Goal: Task Accomplishment & Management: Manage account settings

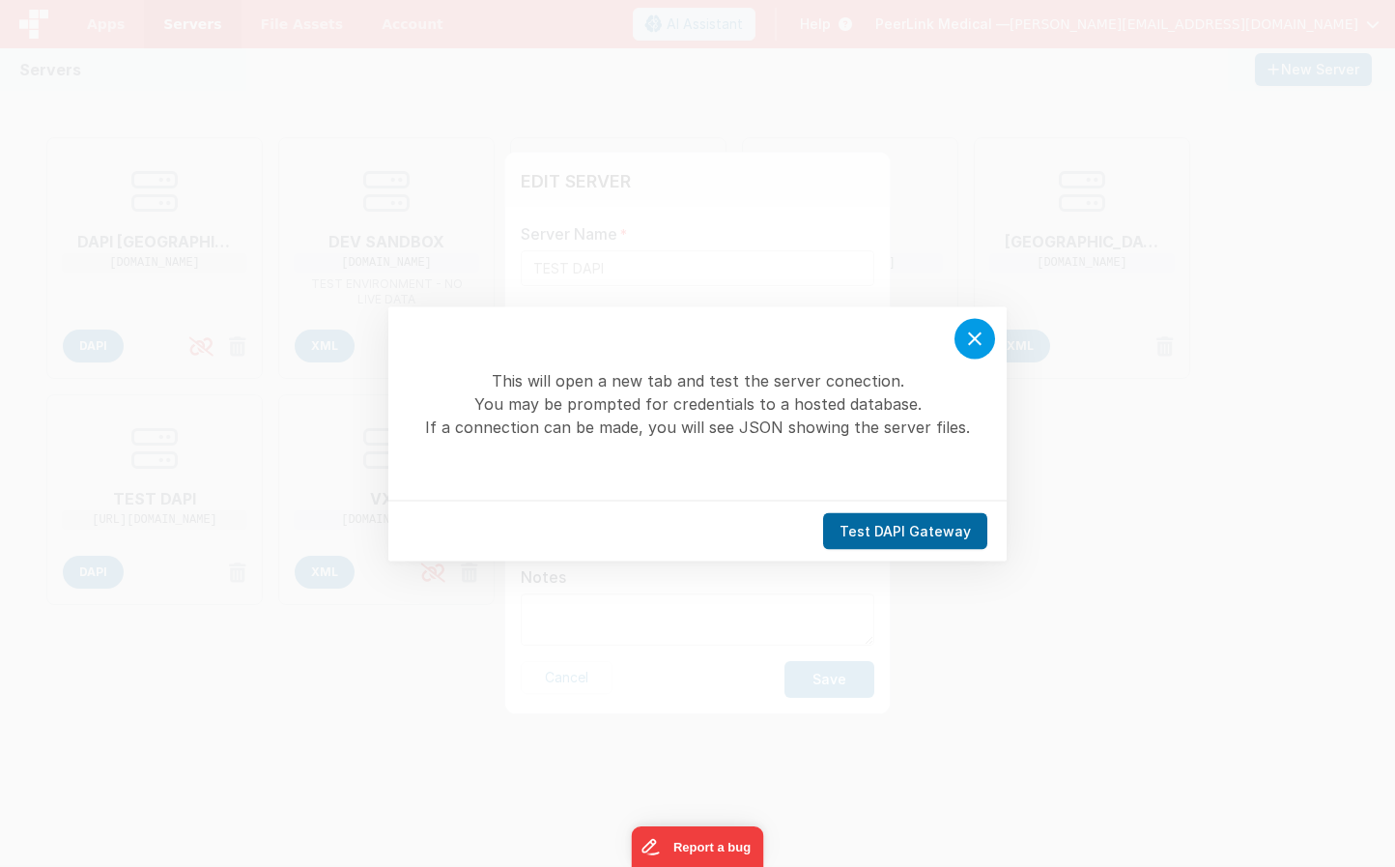
click at [974, 332] on icon at bounding box center [975, 338] width 23 height 23
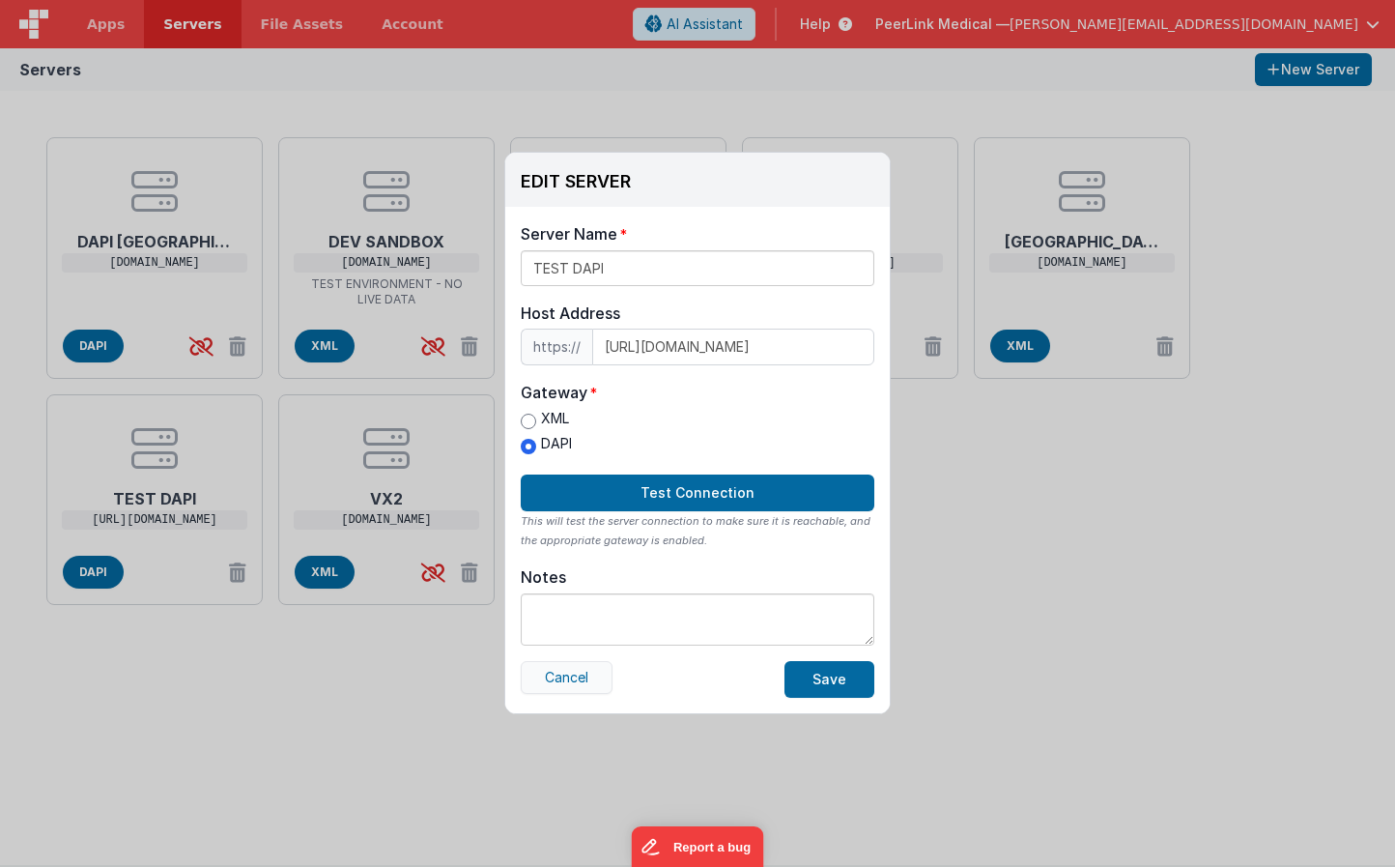
click at [561, 674] on button "Cancel" at bounding box center [567, 677] width 92 height 33
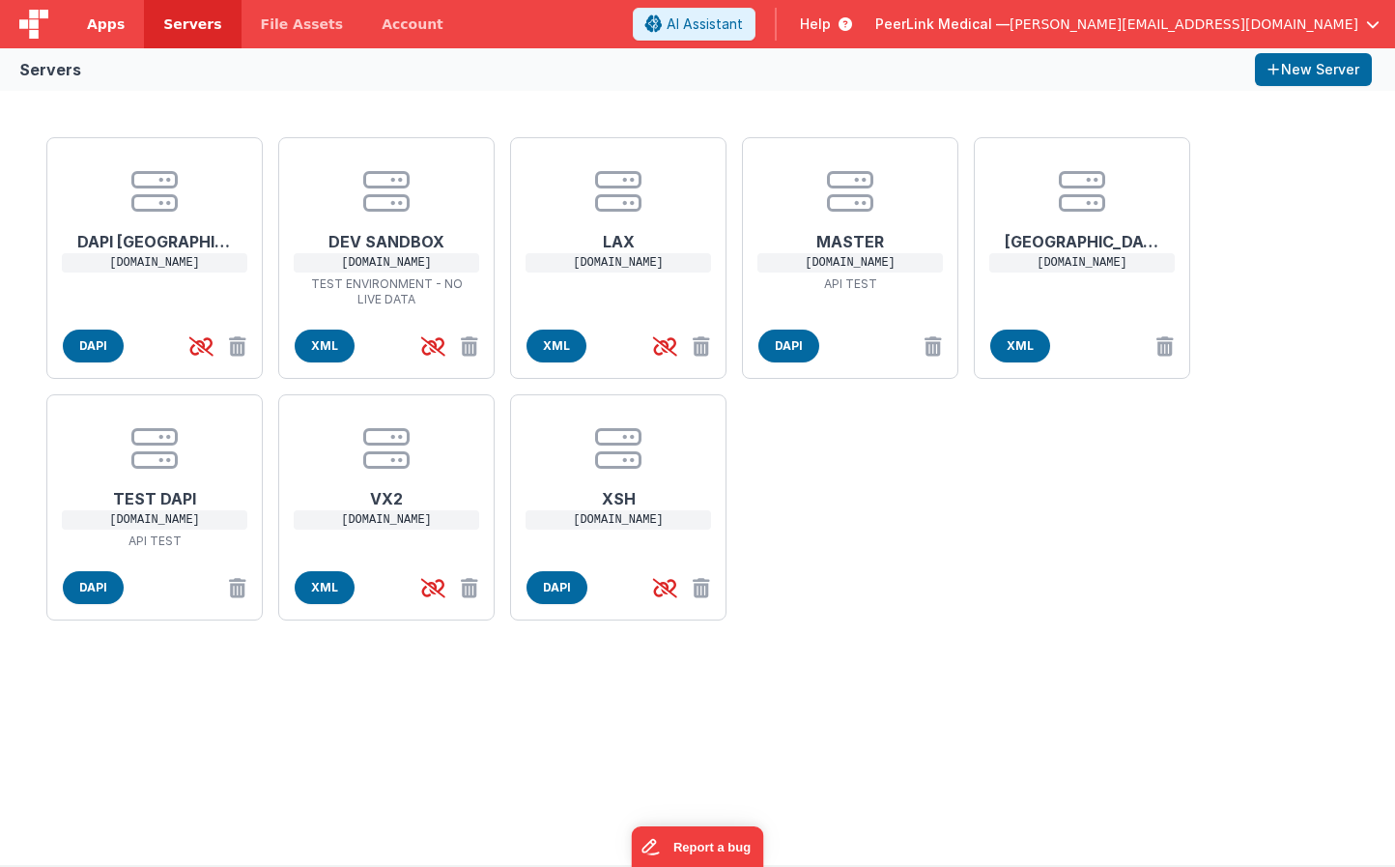
click at [98, 21] on span "Apps" at bounding box center [106, 23] width 38 height 19
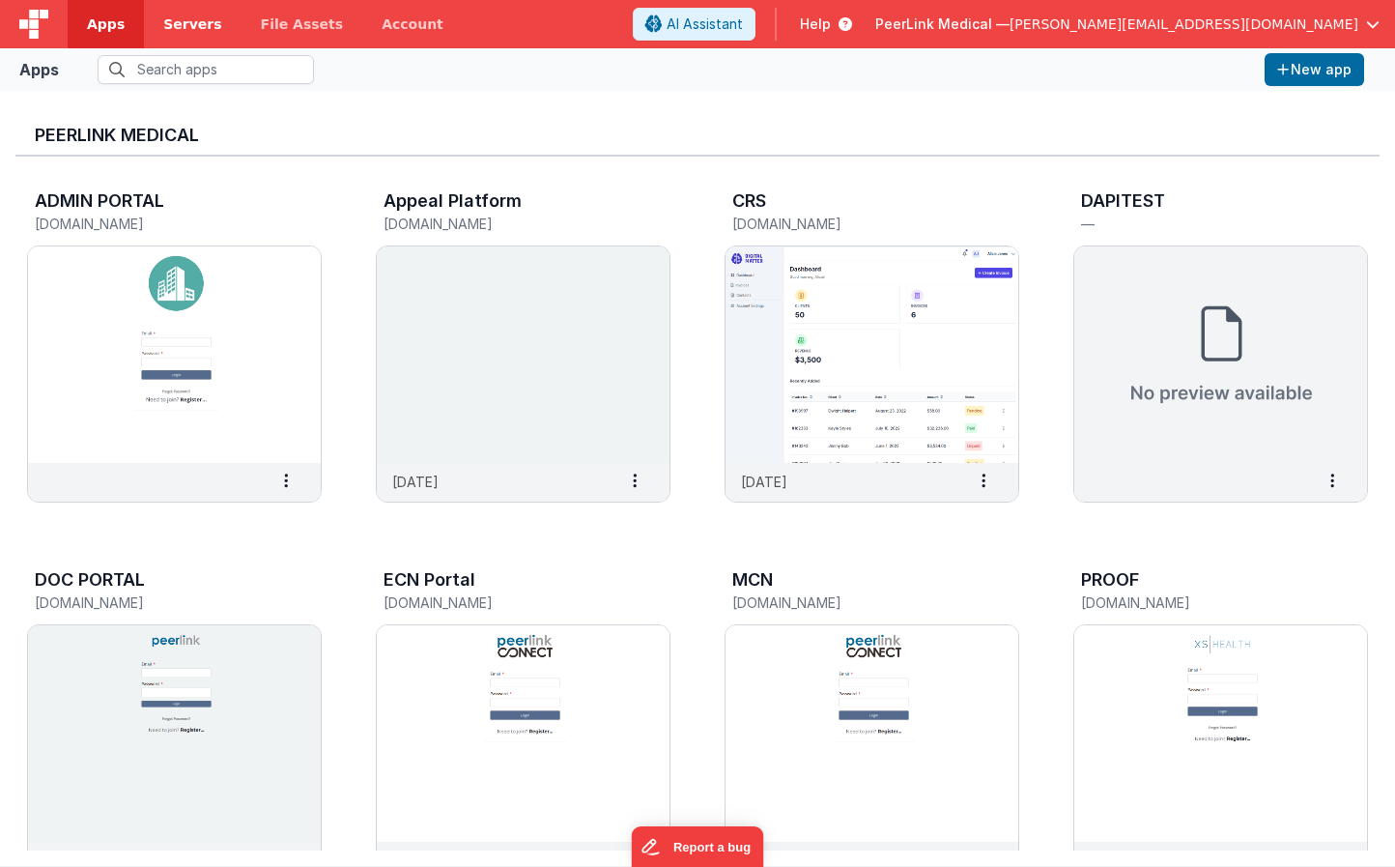
click at [182, 22] on span "Servers" at bounding box center [192, 23] width 58 height 19
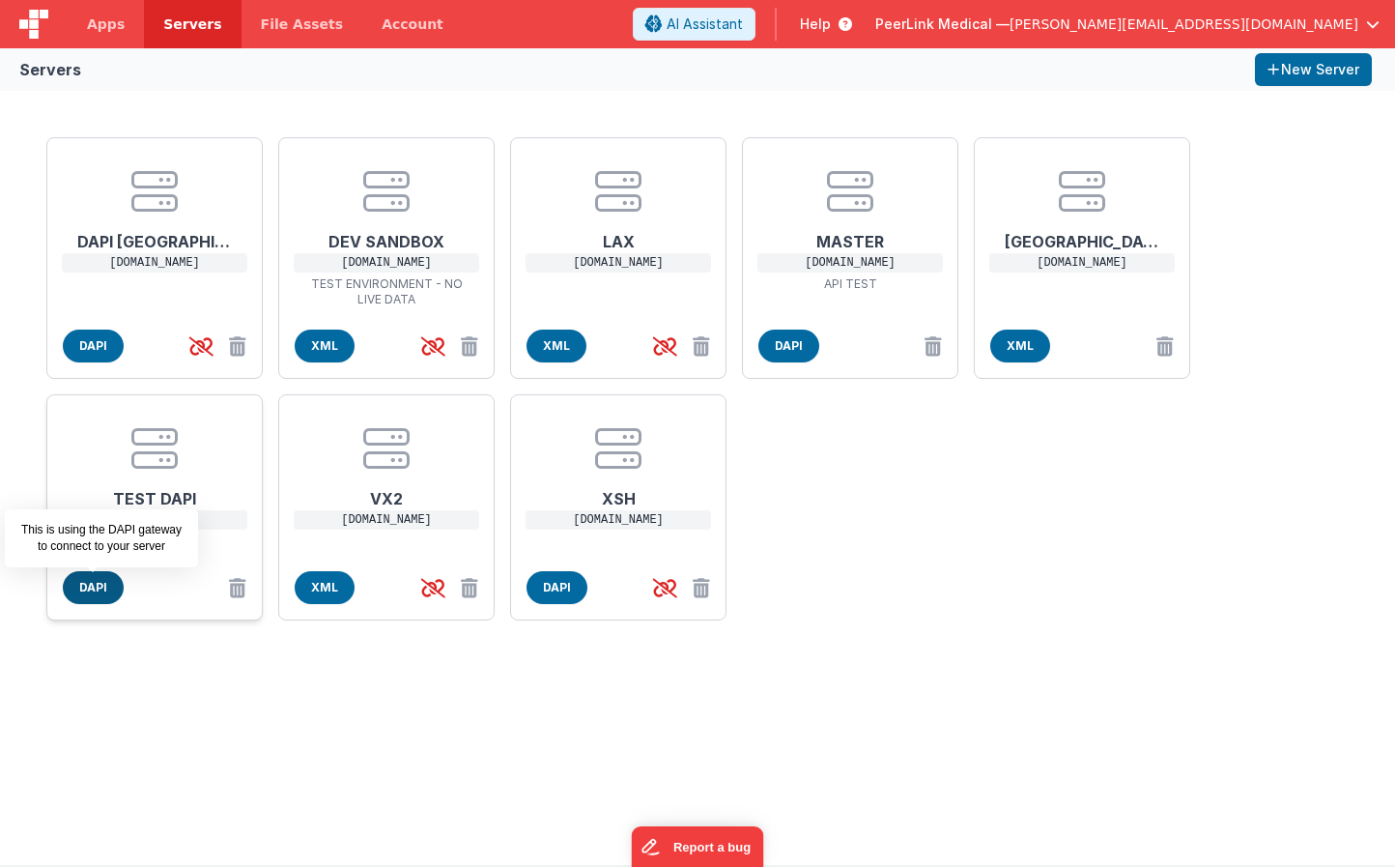
click at [93, 589] on span "DAPI" at bounding box center [93, 587] width 61 height 33
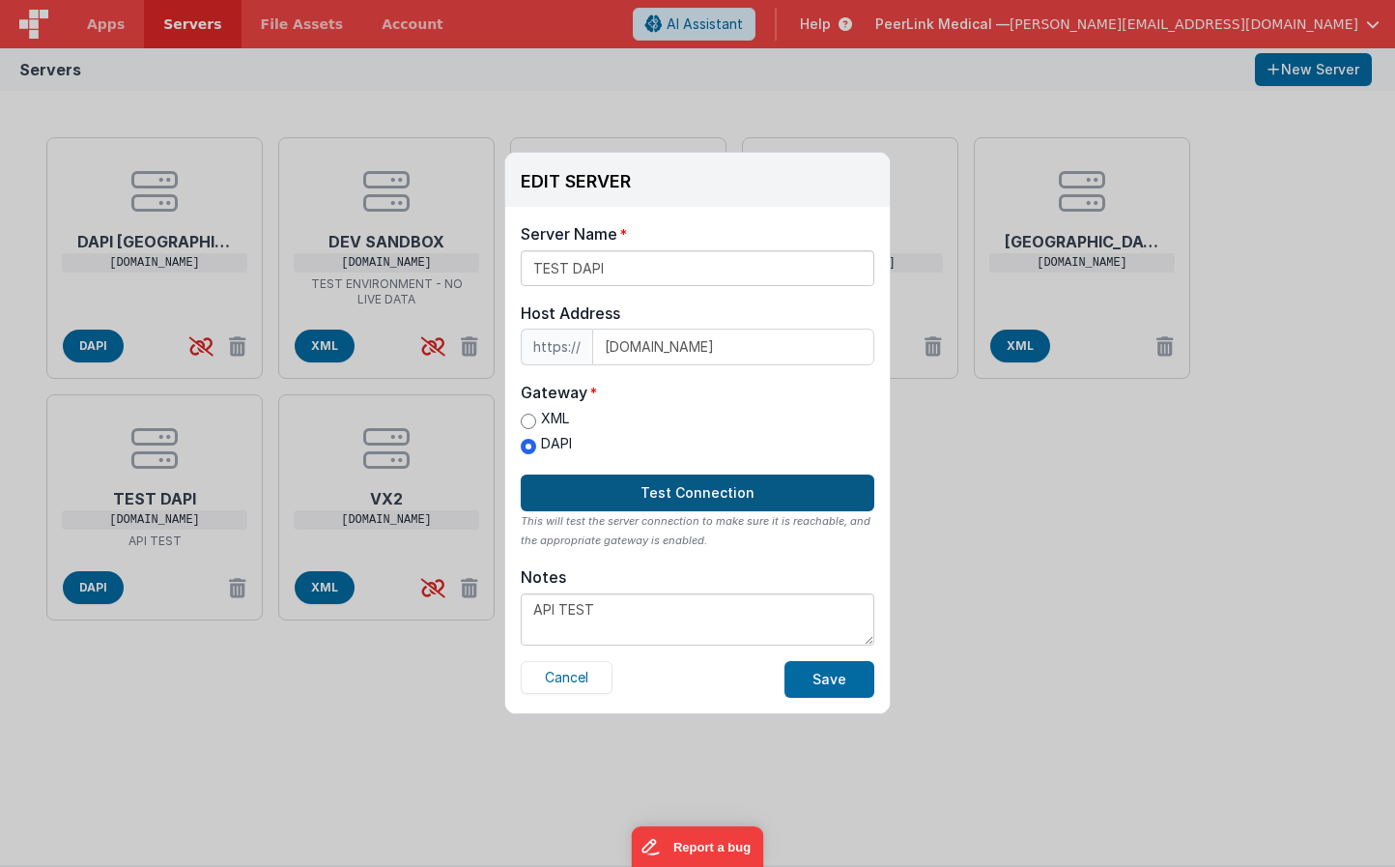
click at [693, 491] on button "Test Connection" at bounding box center [698, 493] width 354 height 37
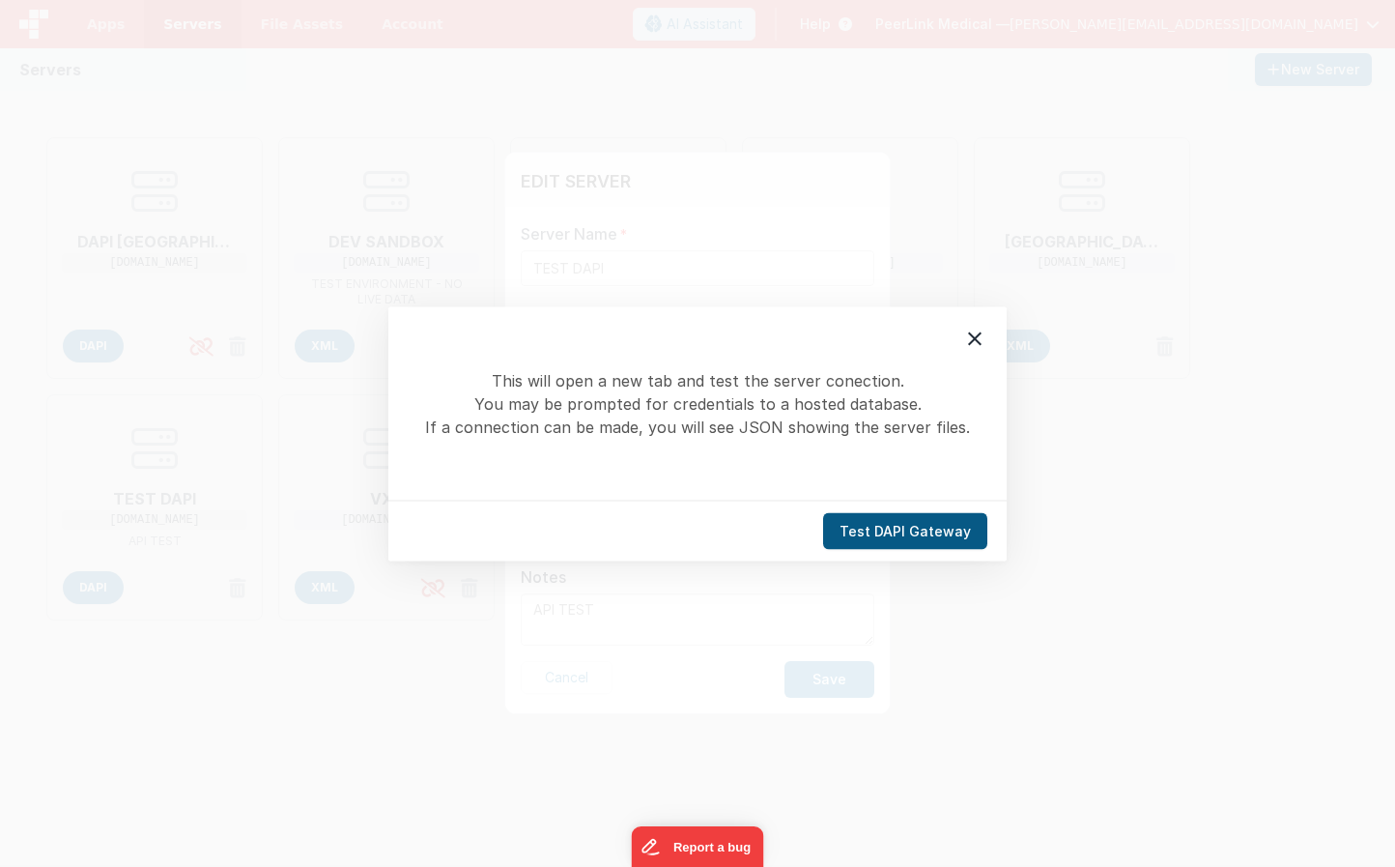
click at [912, 523] on button "Test DAPI Gateway" at bounding box center [905, 530] width 164 height 37
click at [969, 340] on icon at bounding box center [975, 338] width 23 height 23
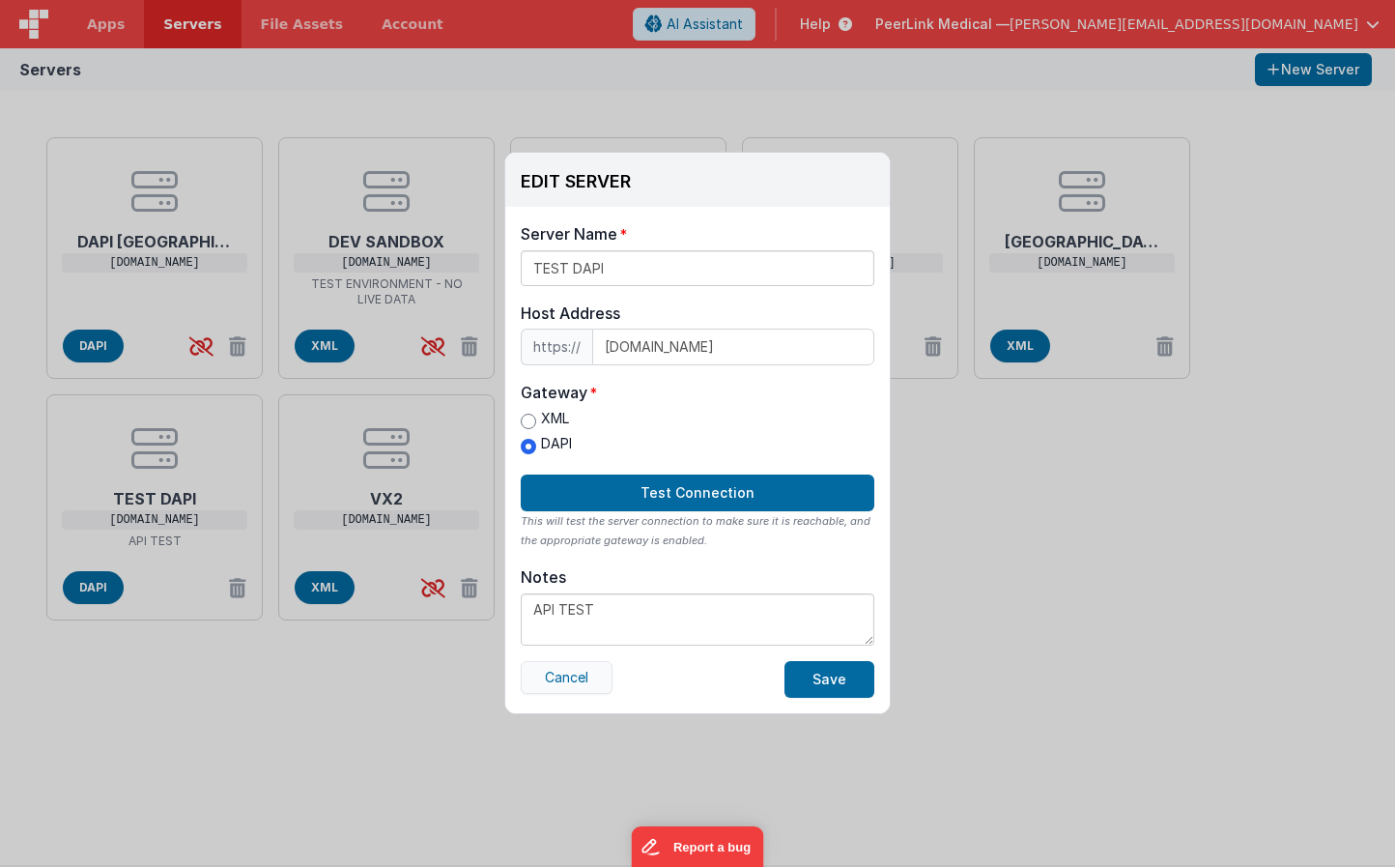
click at [581, 676] on button "Cancel" at bounding box center [567, 677] width 92 height 33
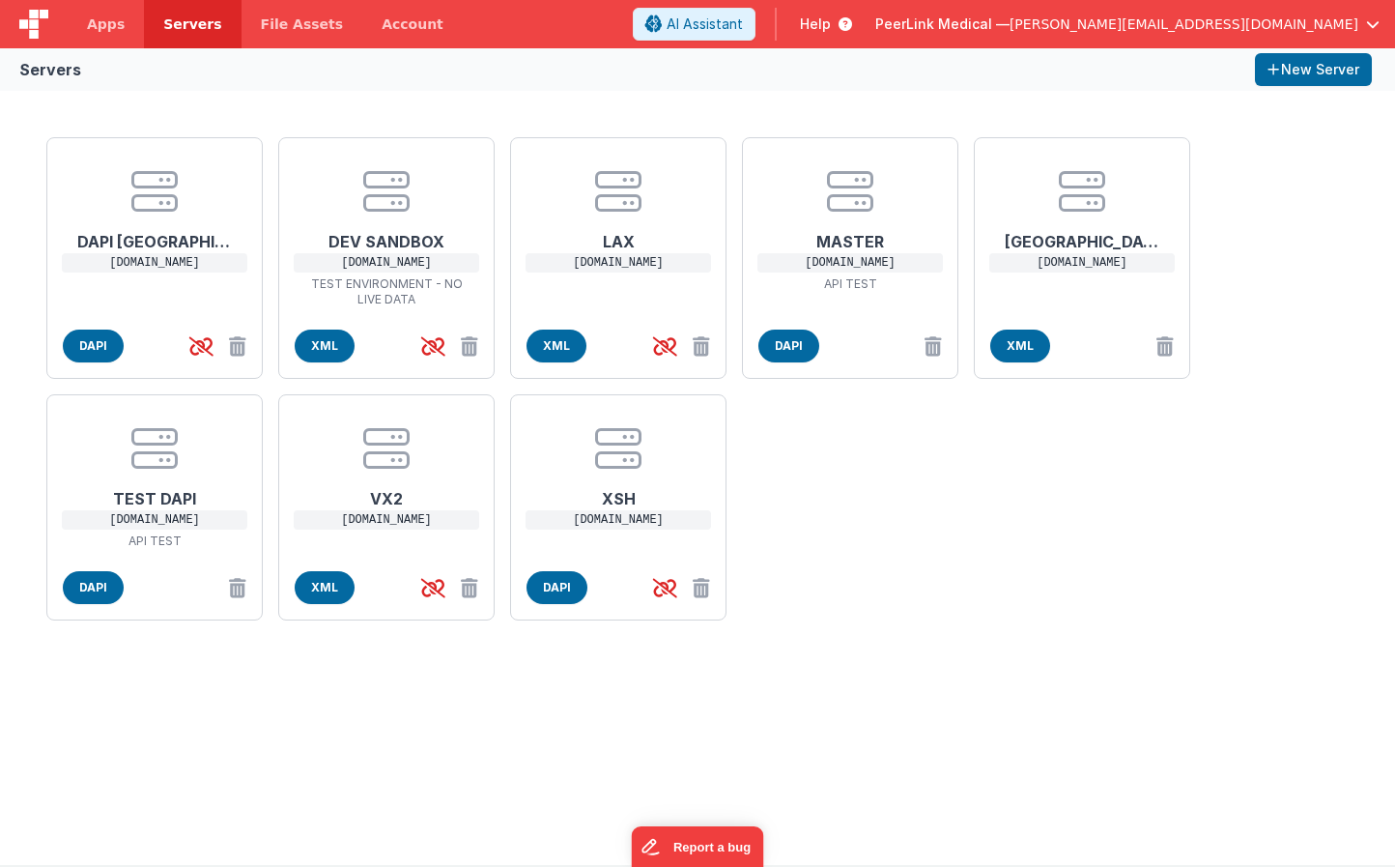
click at [333, 712] on div "DAPI NYC [DOMAIN_NAME] DAPI DEV SANDBOX [DOMAIN_NAME] TEST ENVIRONMENT - NO LIV…" at bounding box center [697, 478] width 1395 height 774
click at [98, 22] on span "Apps" at bounding box center [106, 23] width 38 height 19
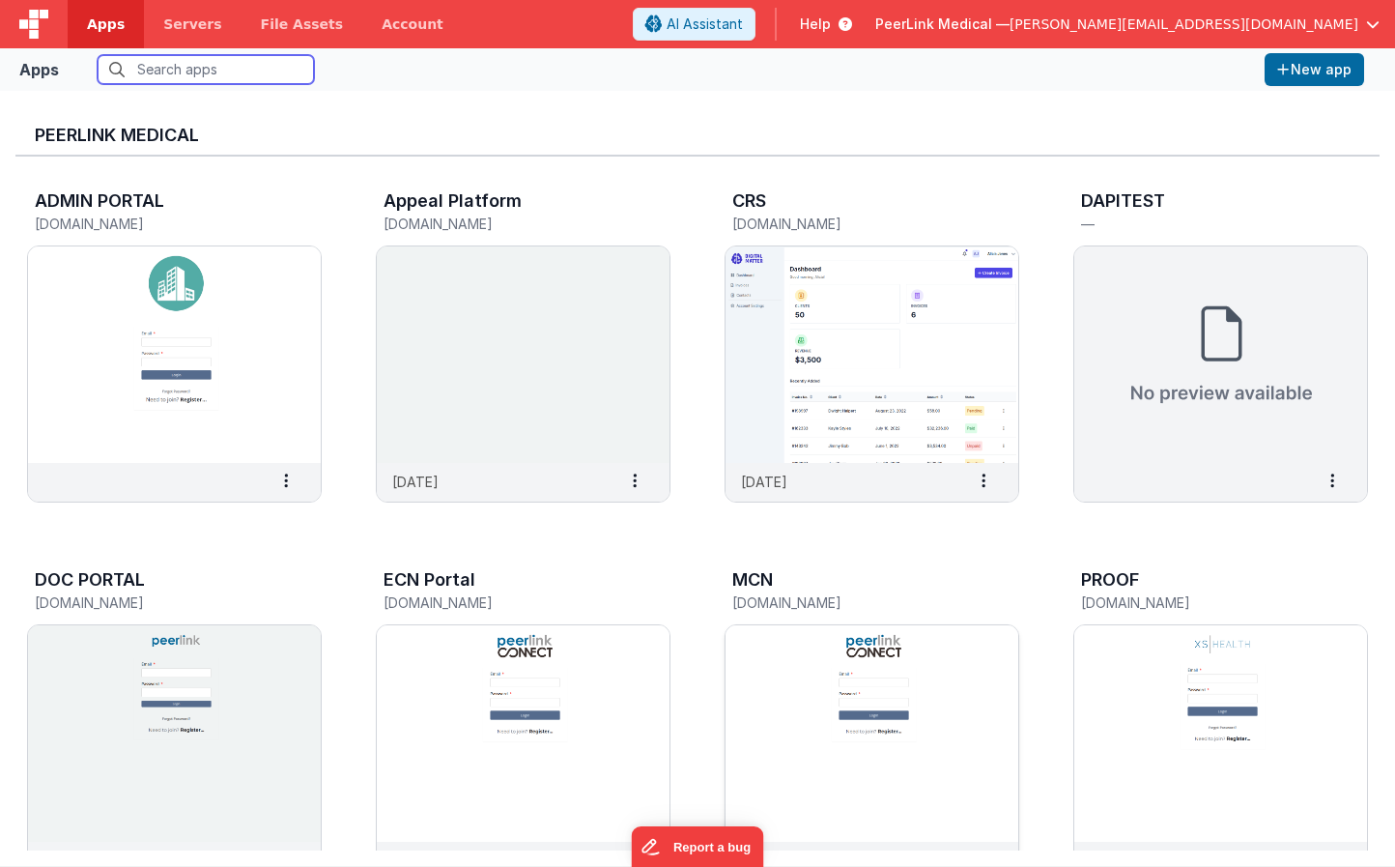
scroll to position [22, 0]
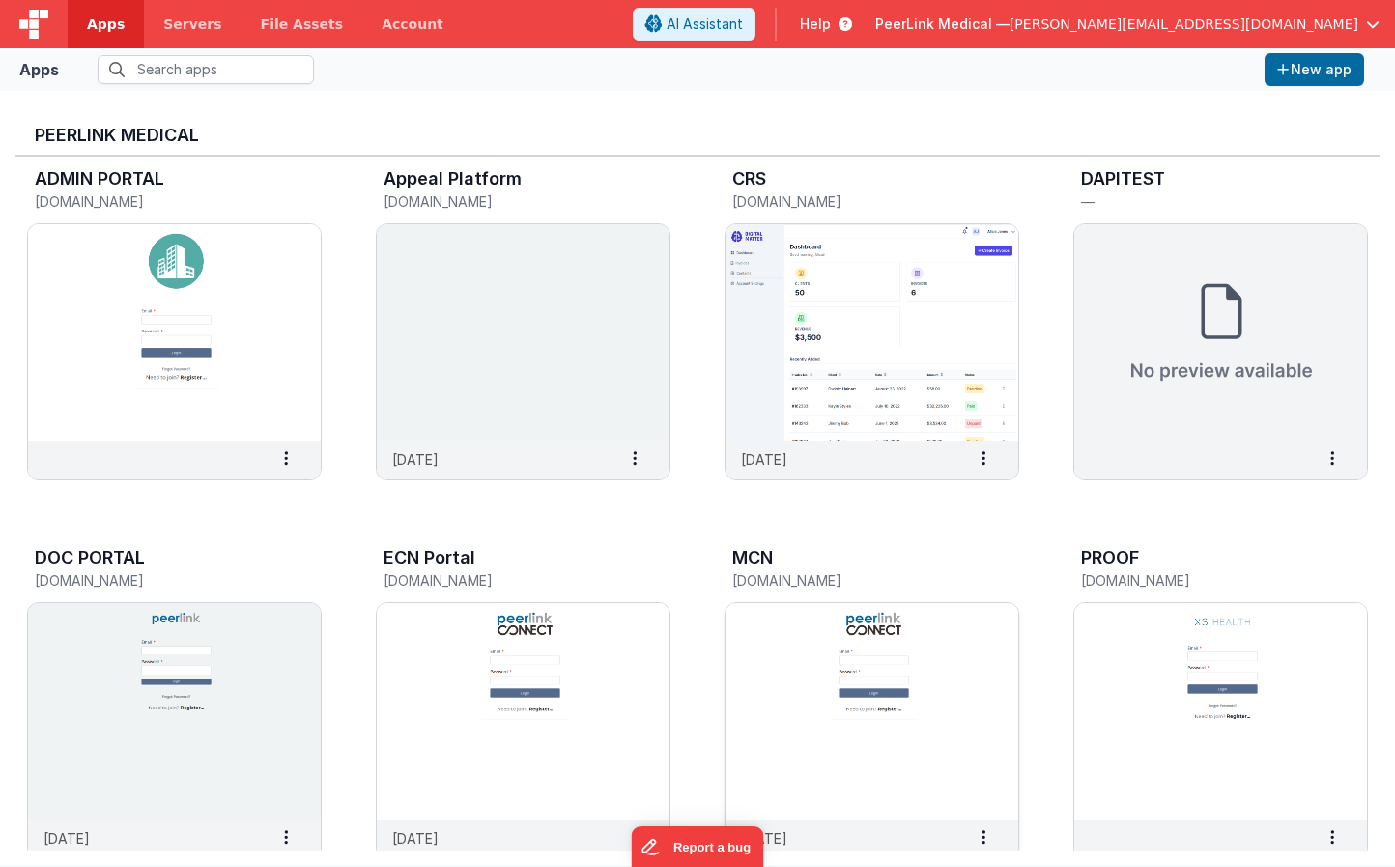
click at [777, 650] on img at bounding box center [872, 711] width 293 height 216
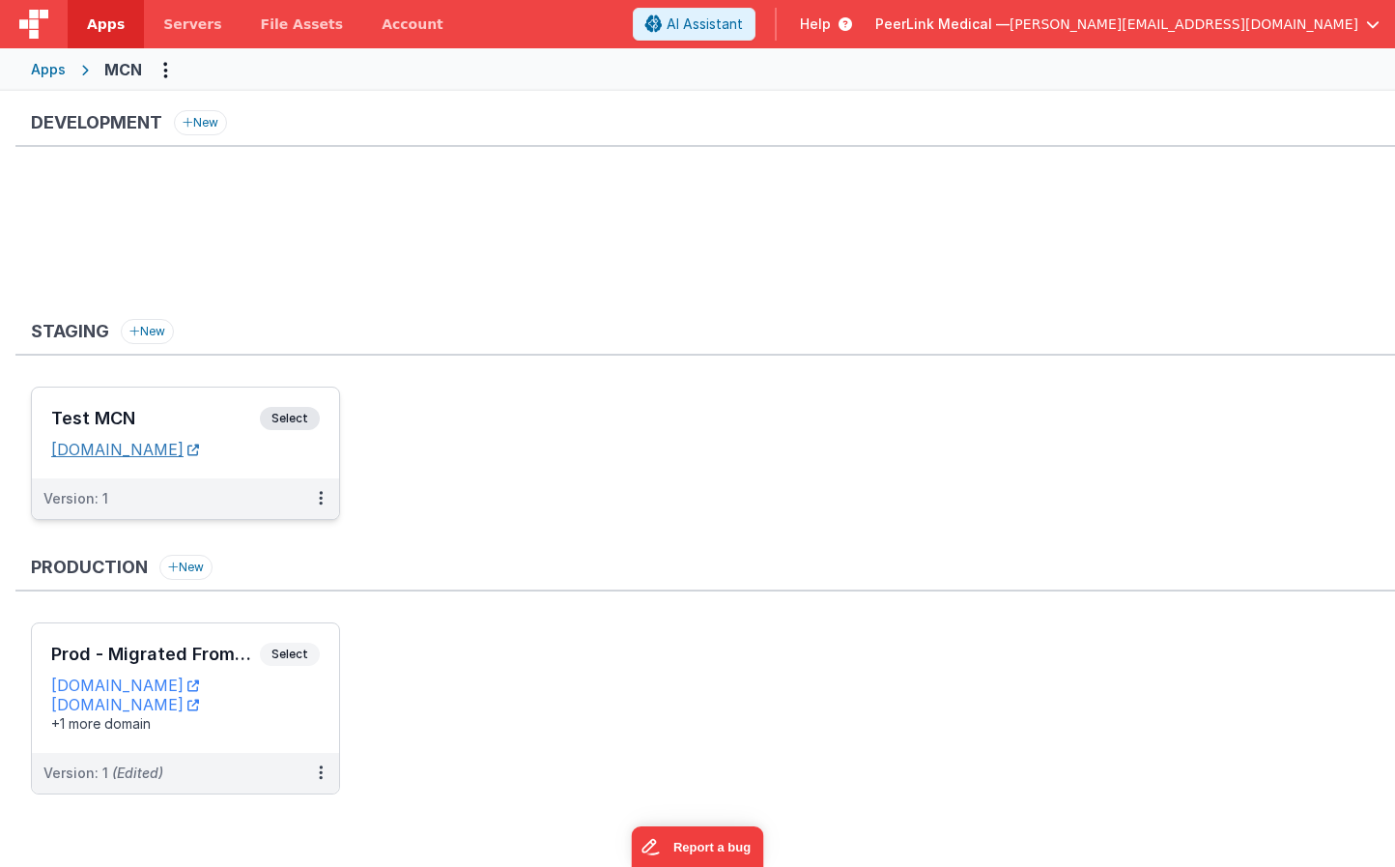
click at [196, 451] on link "[DOMAIN_NAME]" at bounding box center [125, 449] width 148 height 19
click at [193, 28] on span "Servers" at bounding box center [192, 23] width 58 height 19
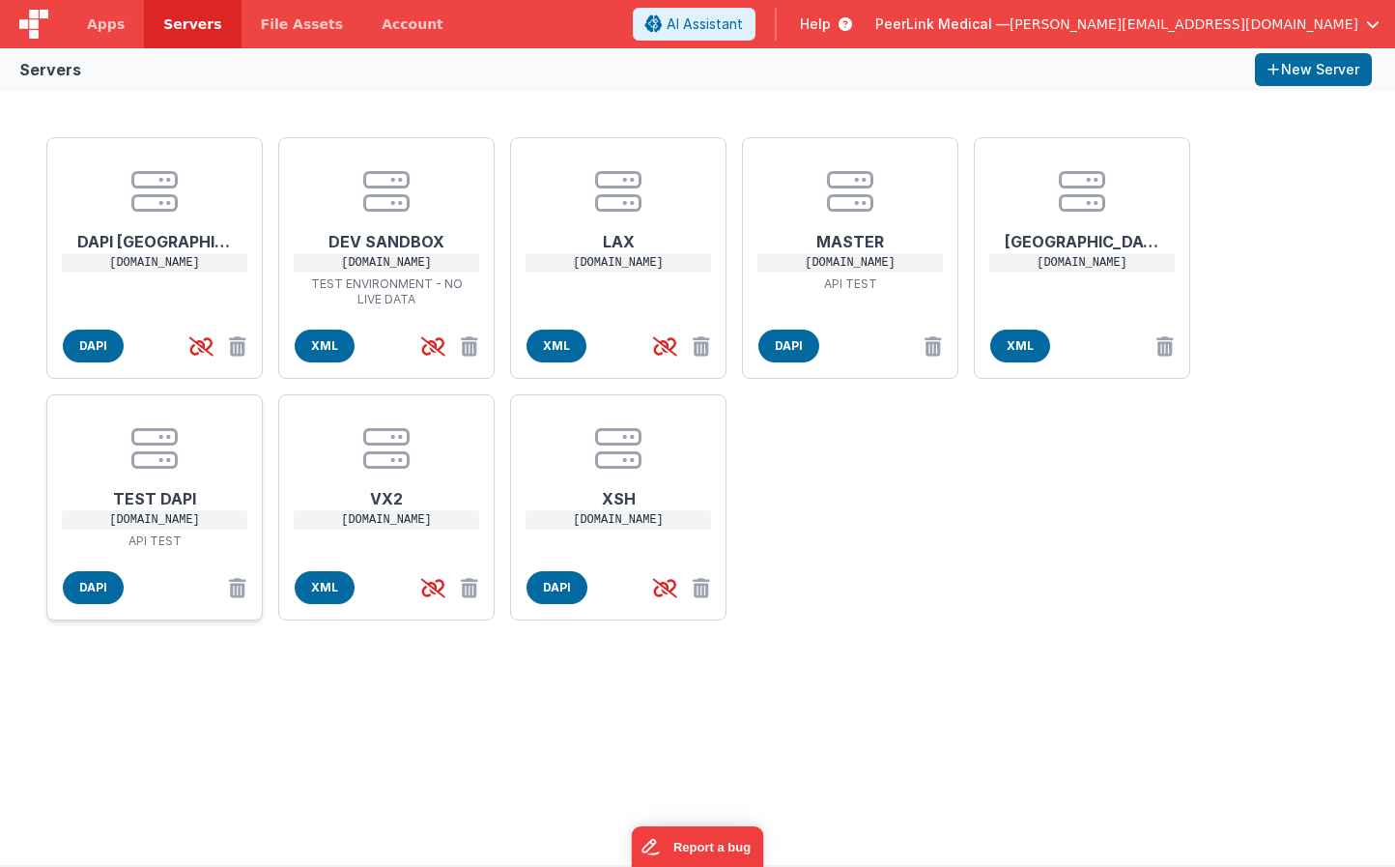
click at [199, 484] on h1 "TEST DAPI" at bounding box center [154, 491] width 155 height 39
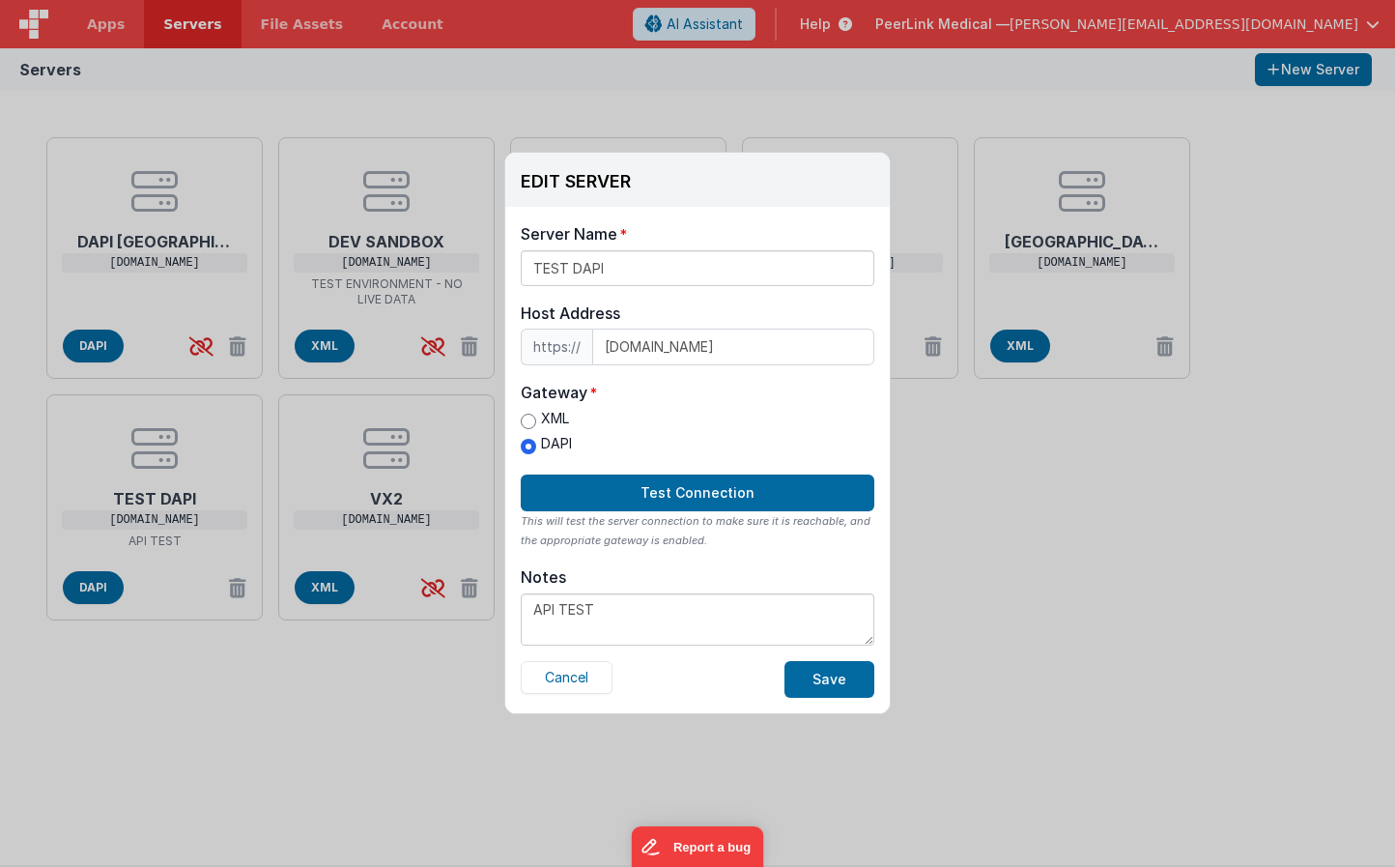
click at [527, 415] on input "XML" at bounding box center [528, 421] width 15 height 15
radio input "true"
click at [700, 495] on button "Test Connection" at bounding box center [698, 493] width 354 height 37
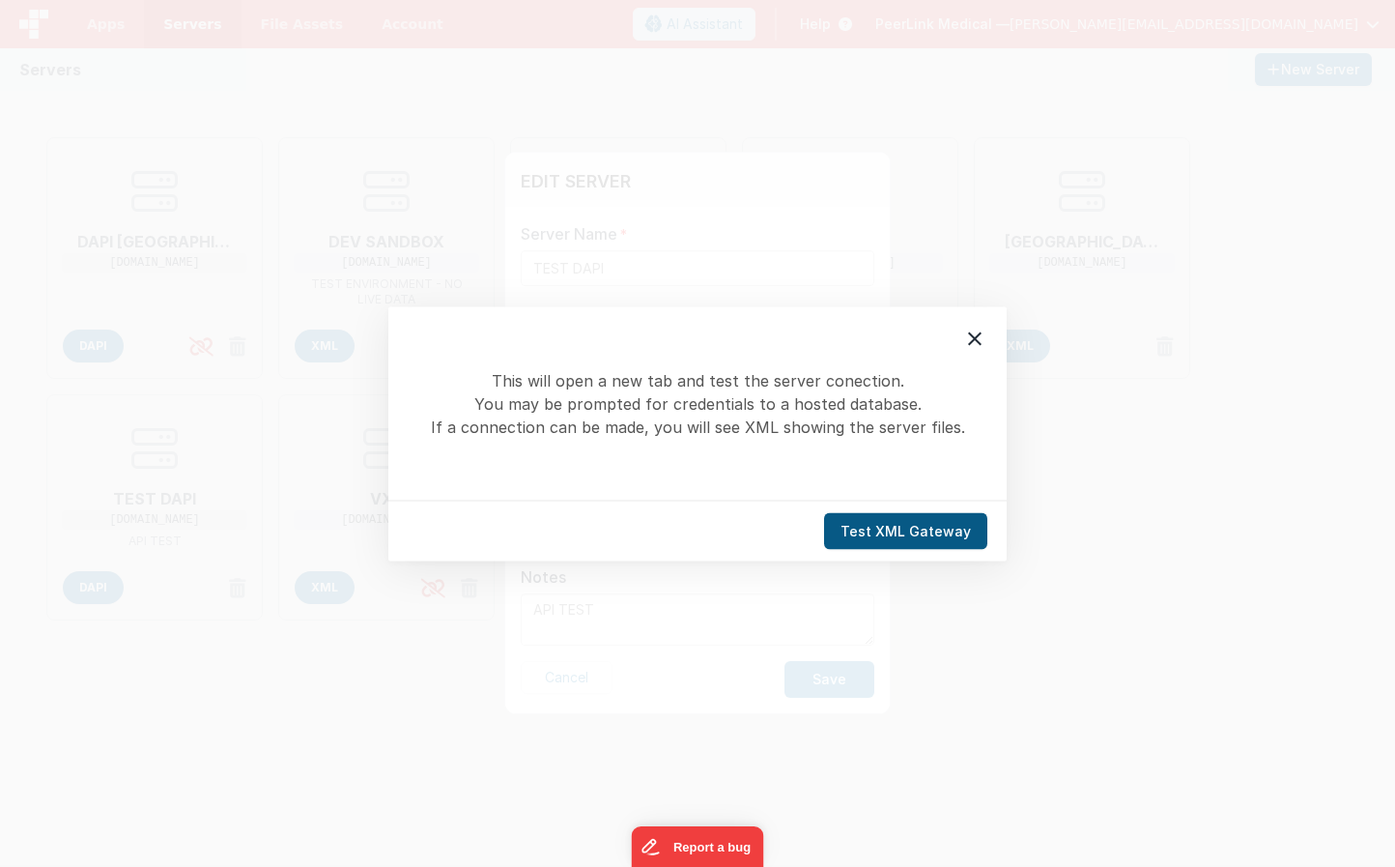
click at [865, 532] on button "Test XML Gateway" at bounding box center [905, 530] width 163 height 37
click at [965, 336] on icon at bounding box center [975, 338] width 23 height 23
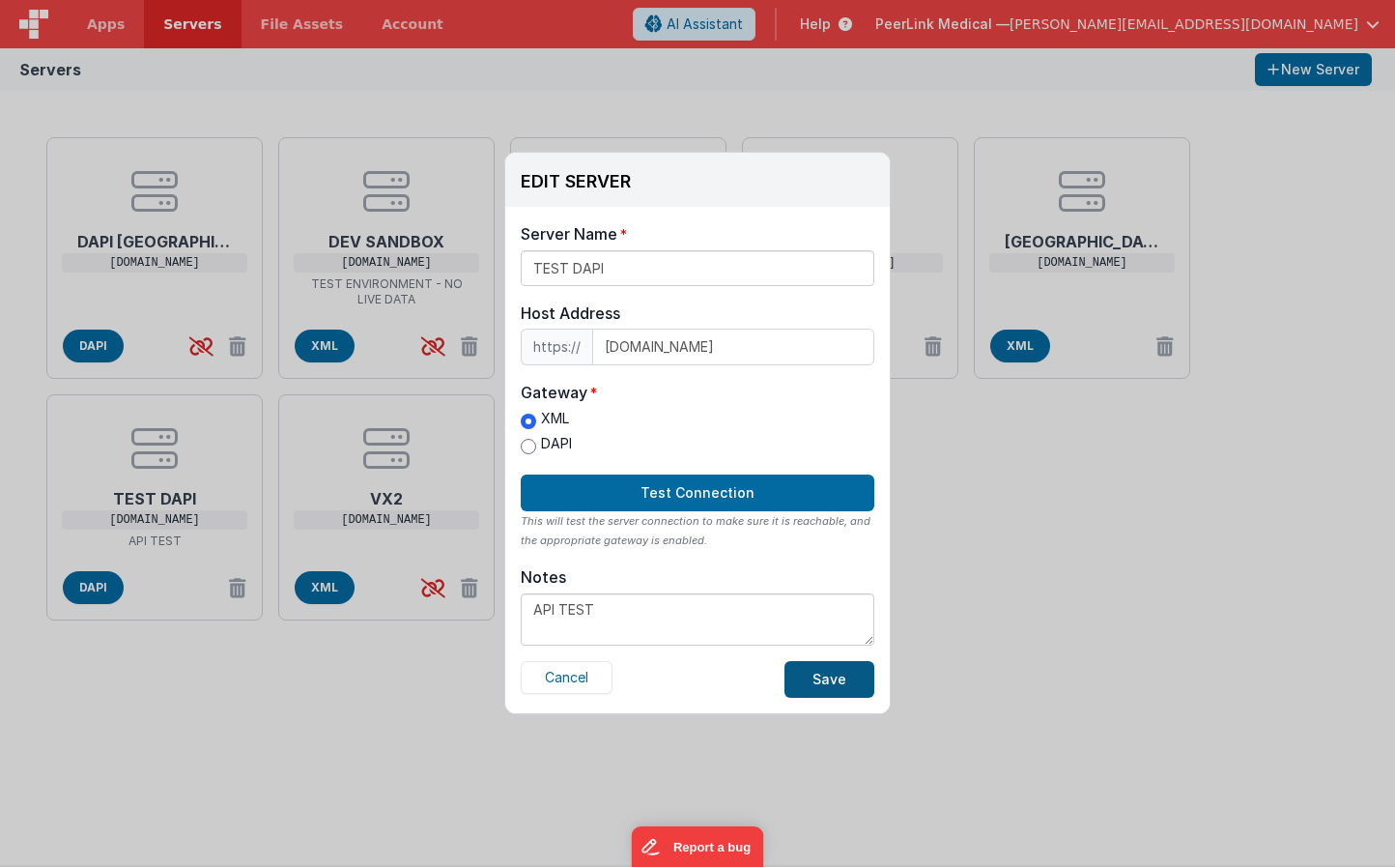
click at [824, 682] on button "Save" at bounding box center [830, 679] width 90 height 37
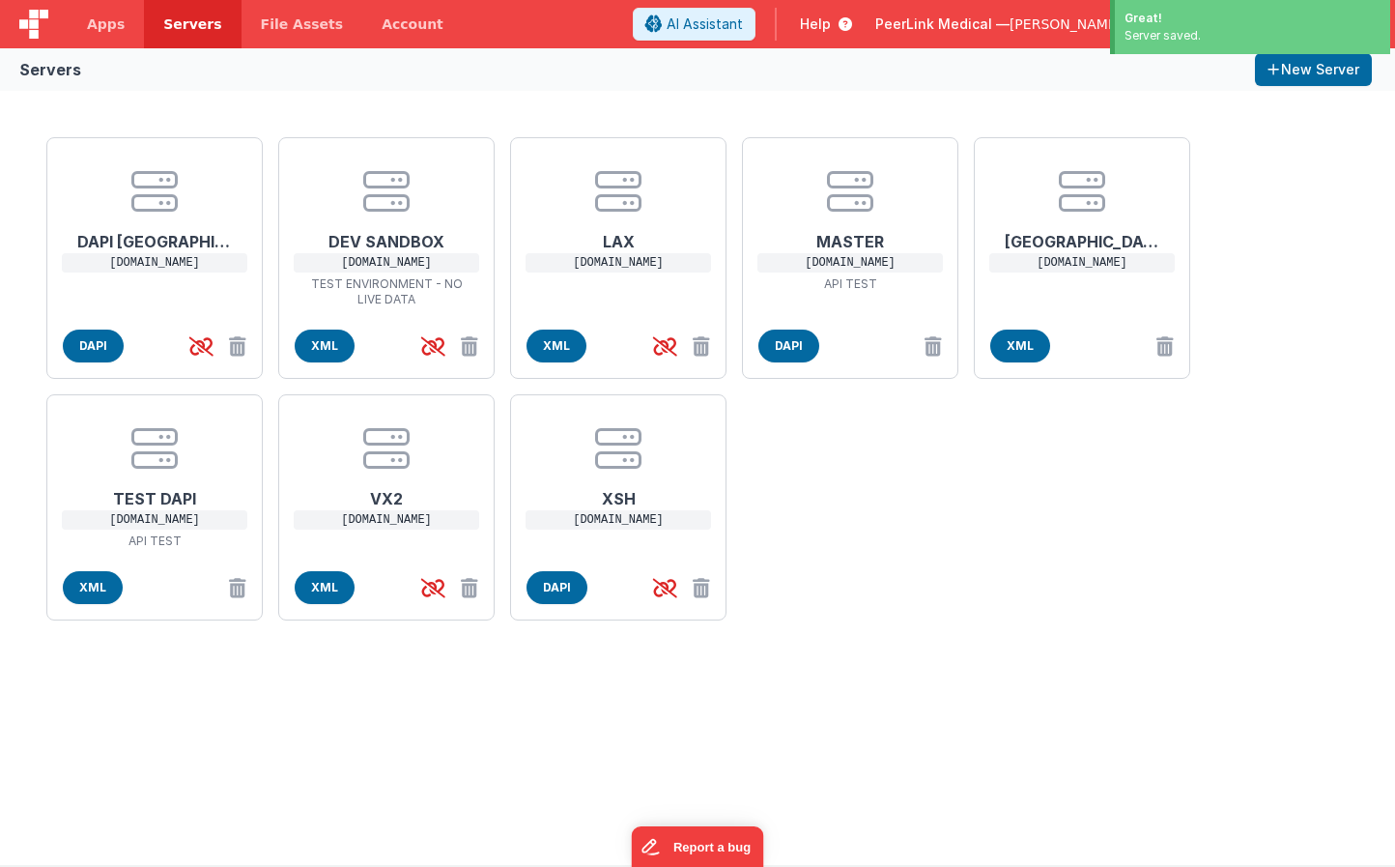
click at [183, 735] on div "DAPI NYC [DOMAIN_NAME] DAPI DEV SANDBOX [DOMAIN_NAME] TEST ENVIRONMENT - NO LIV…" at bounding box center [697, 478] width 1395 height 774
click at [104, 27] on span "Apps" at bounding box center [106, 23] width 38 height 19
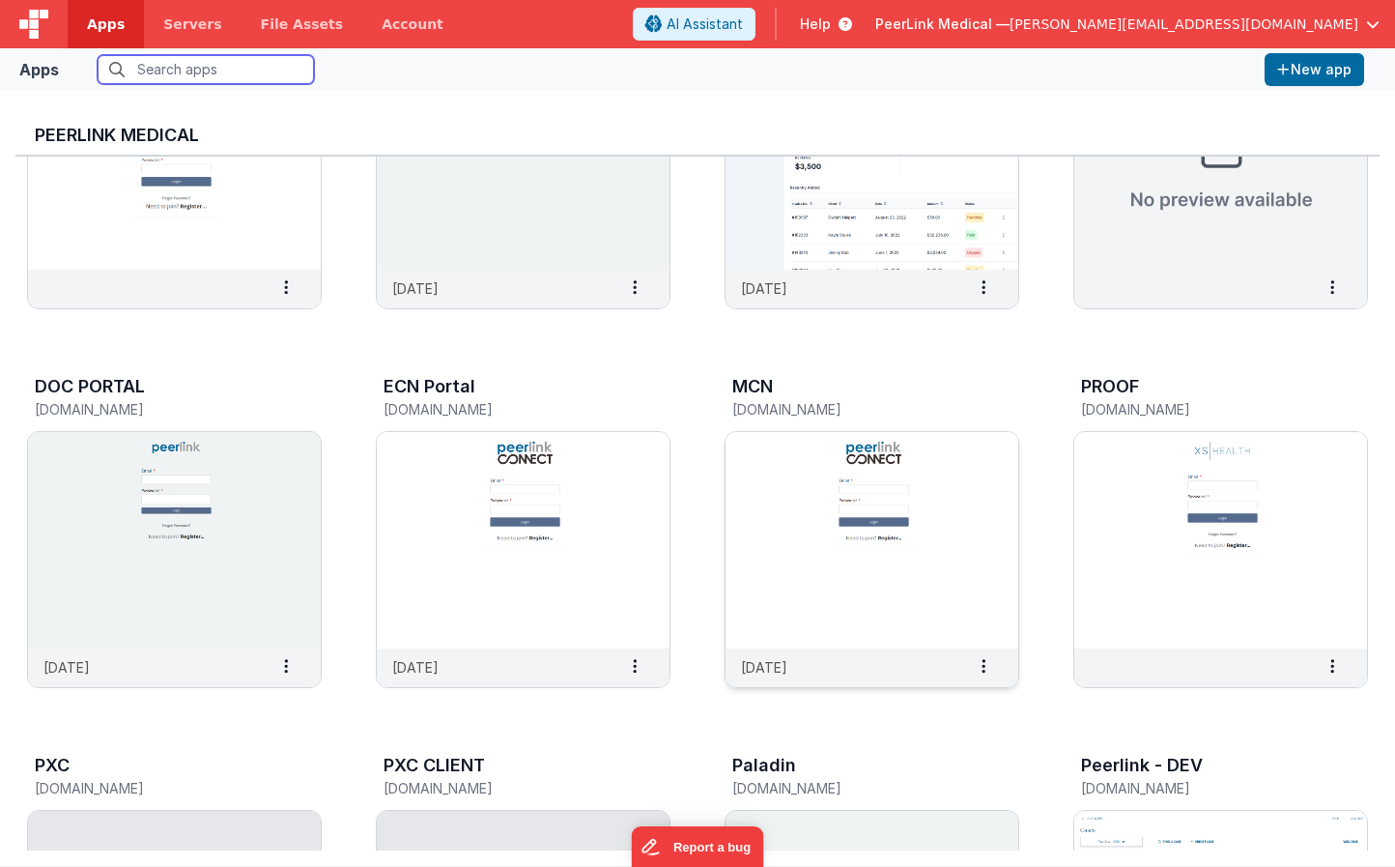
scroll to position [428, 0]
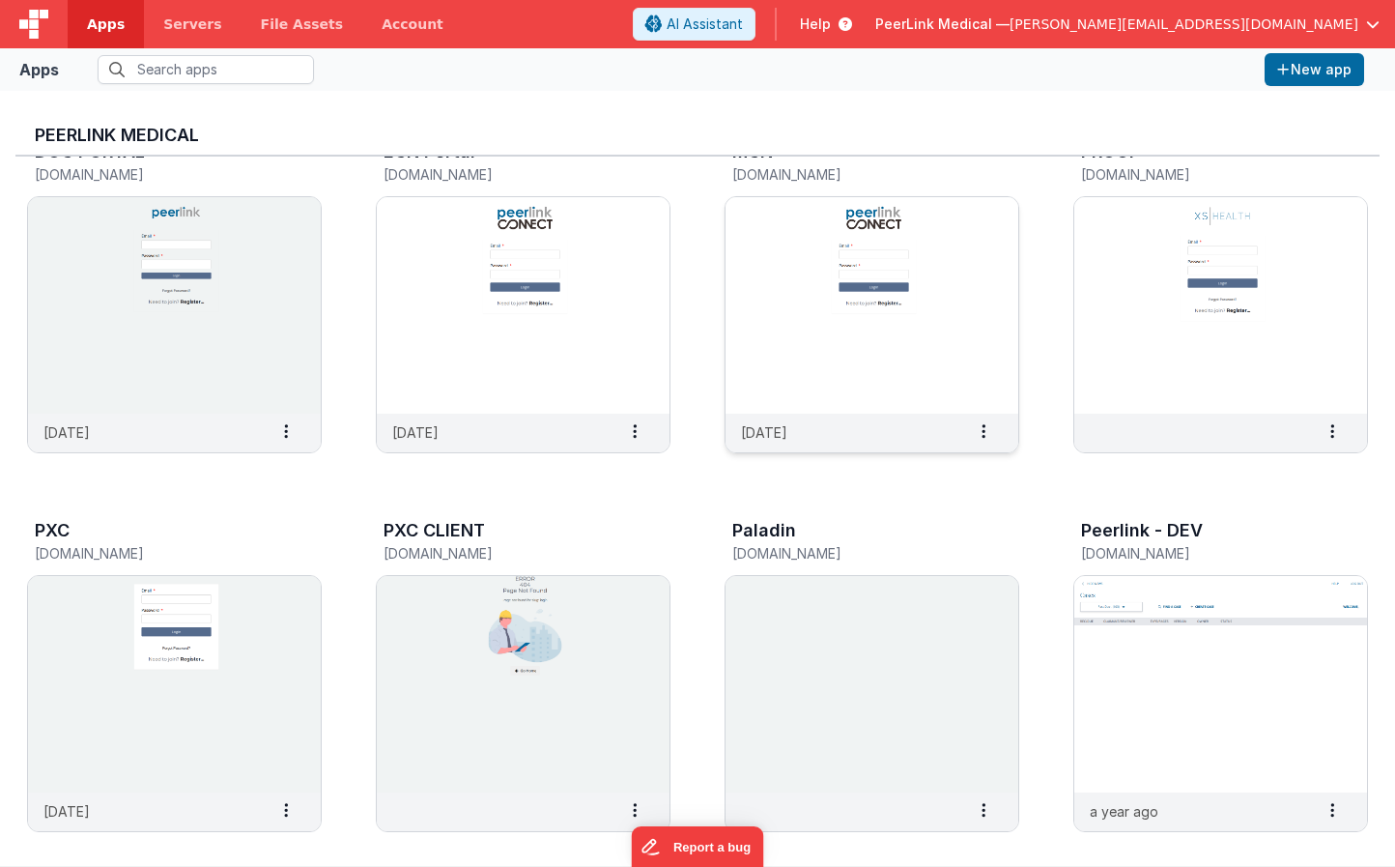
click at [846, 320] on img at bounding box center [872, 305] width 293 height 216
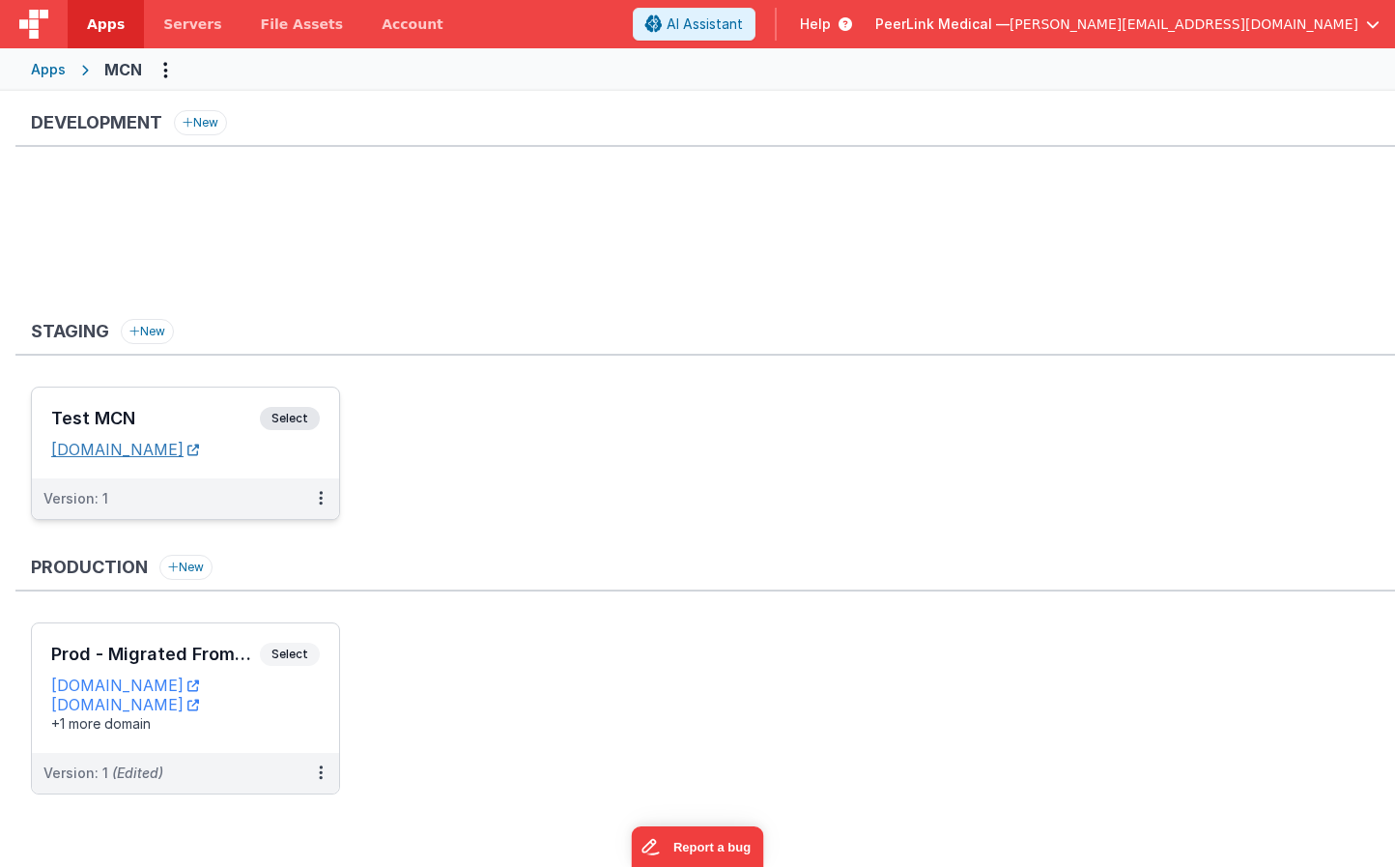
click at [199, 448] on link "[DOMAIN_NAME]" at bounding box center [125, 449] width 148 height 19
click at [321, 773] on icon at bounding box center [321, 772] width 4 height 1
click at [258, 636] on link "Edit" at bounding box center [254, 631] width 170 height 35
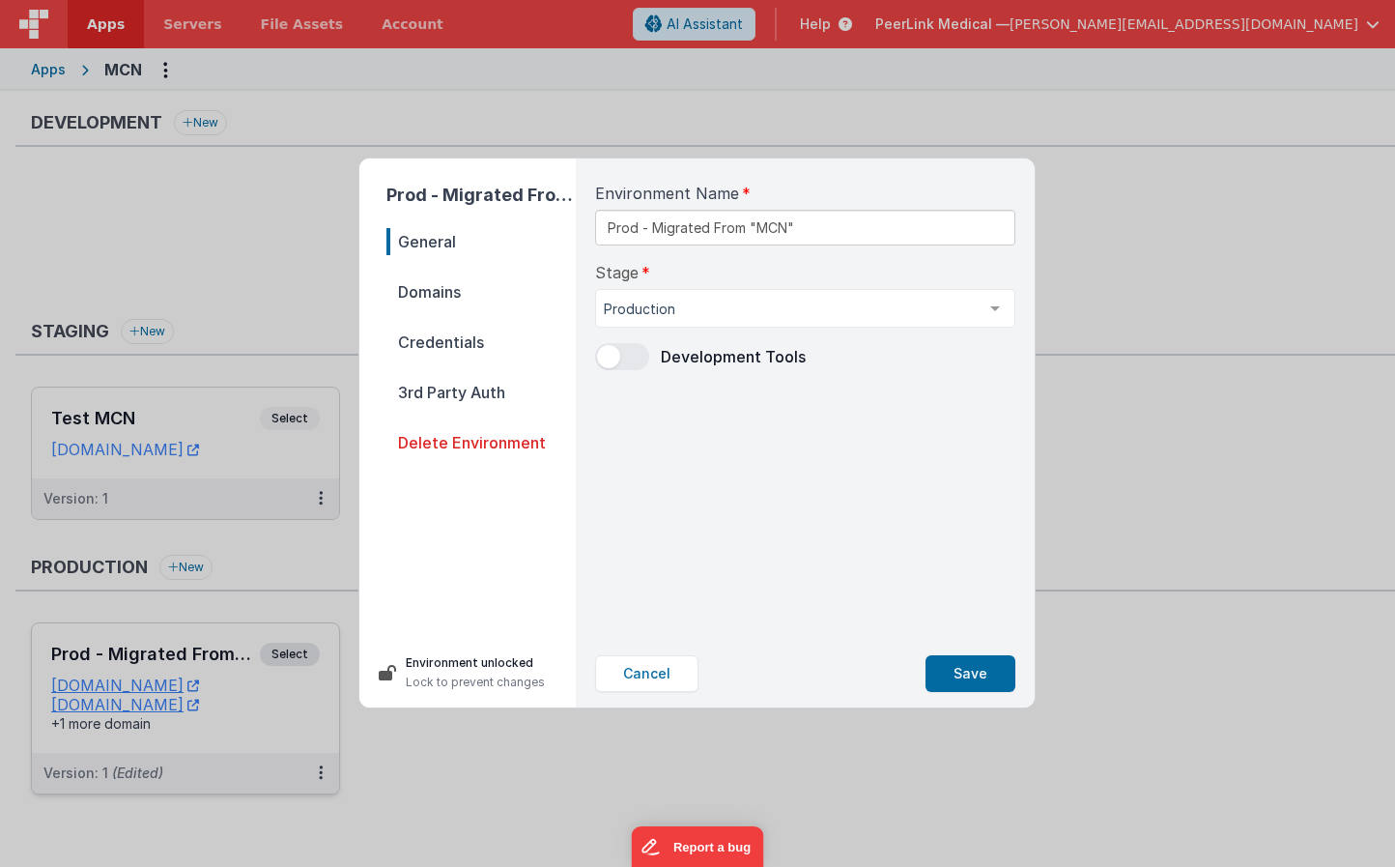
click at [467, 291] on span "Domains" at bounding box center [481, 291] width 189 height 27
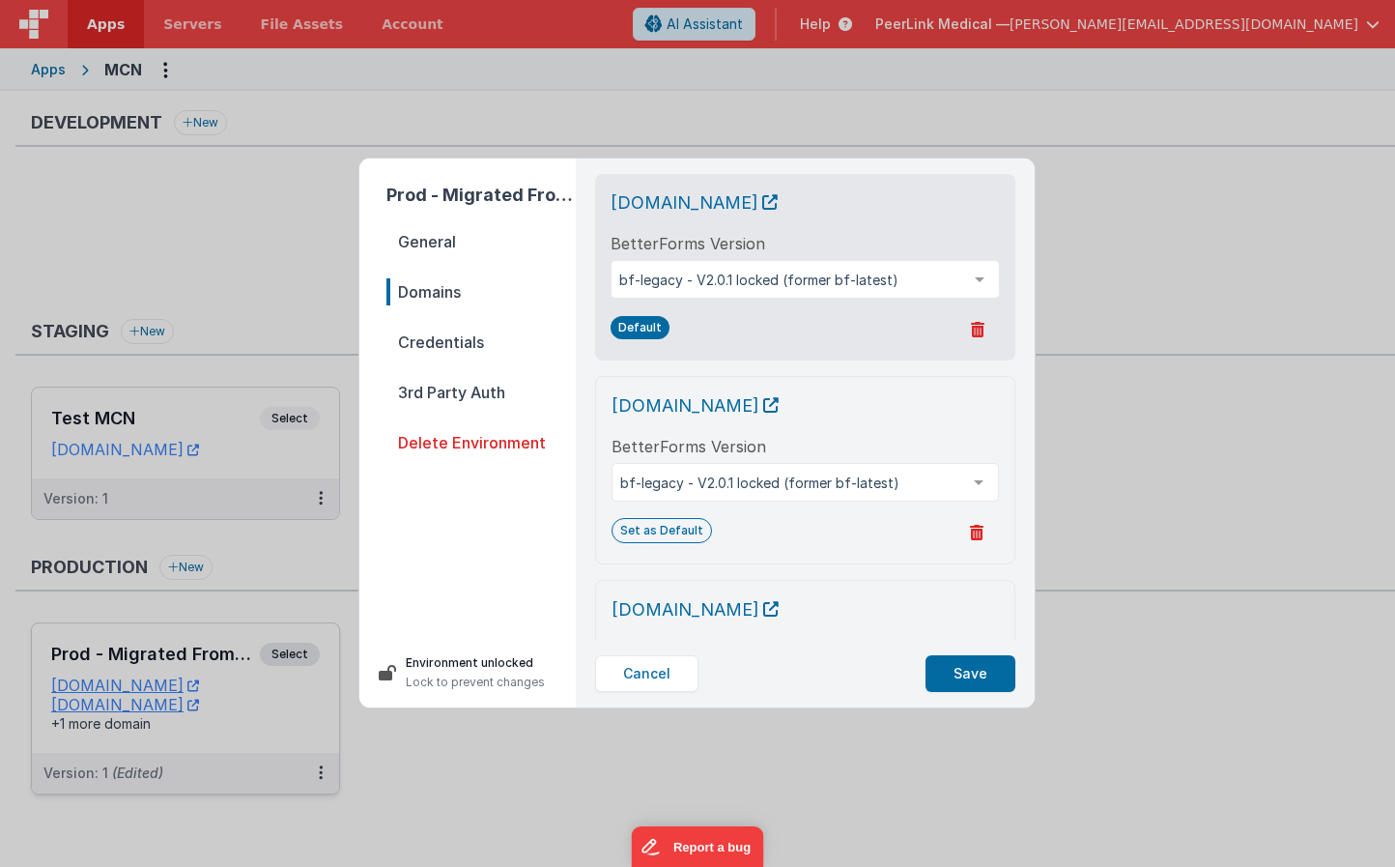
click at [466, 338] on span "Credentials" at bounding box center [481, 342] width 189 height 27
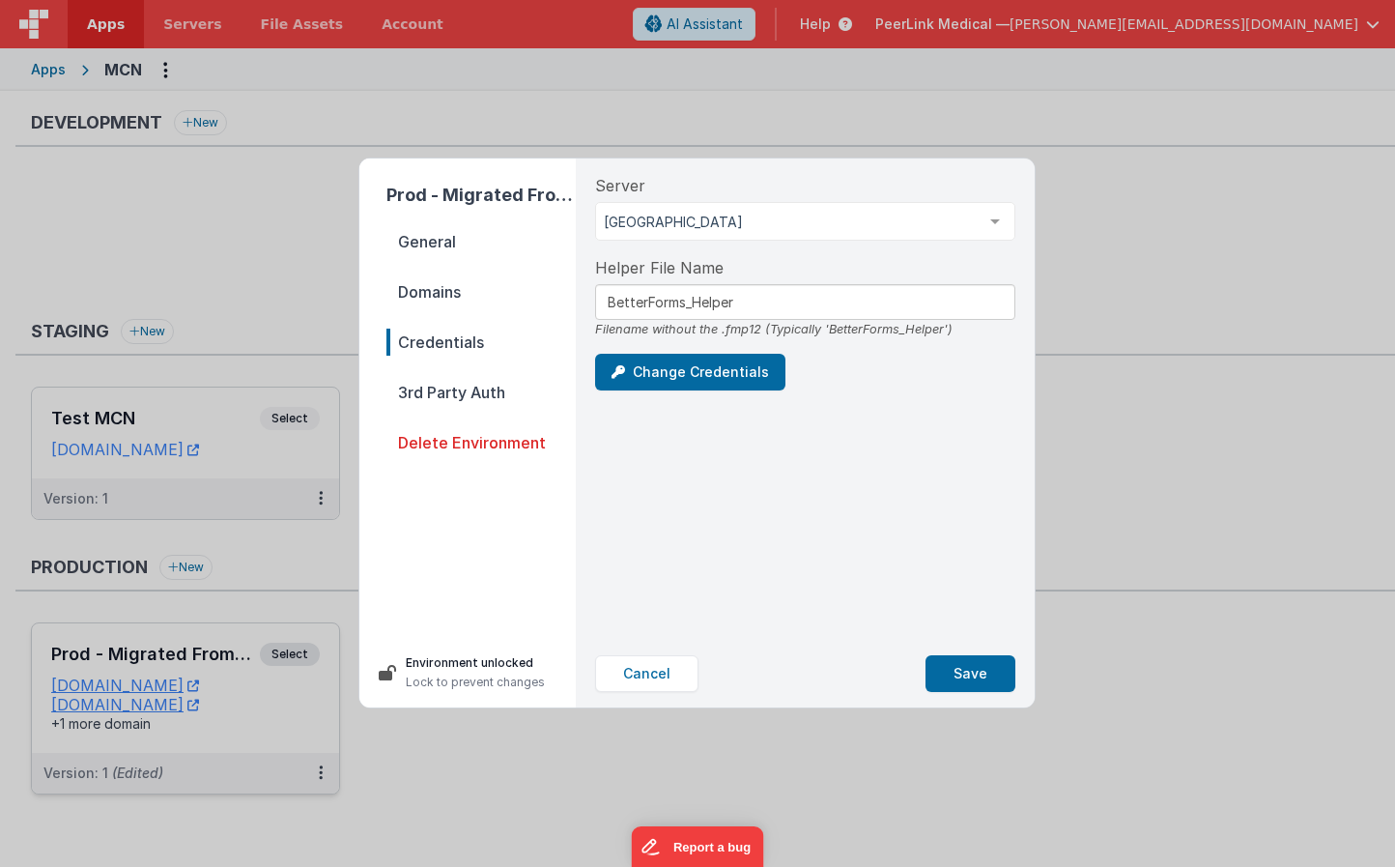
click at [430, 242] on span "General" at bounding box center [481, 241] width 189 height 27
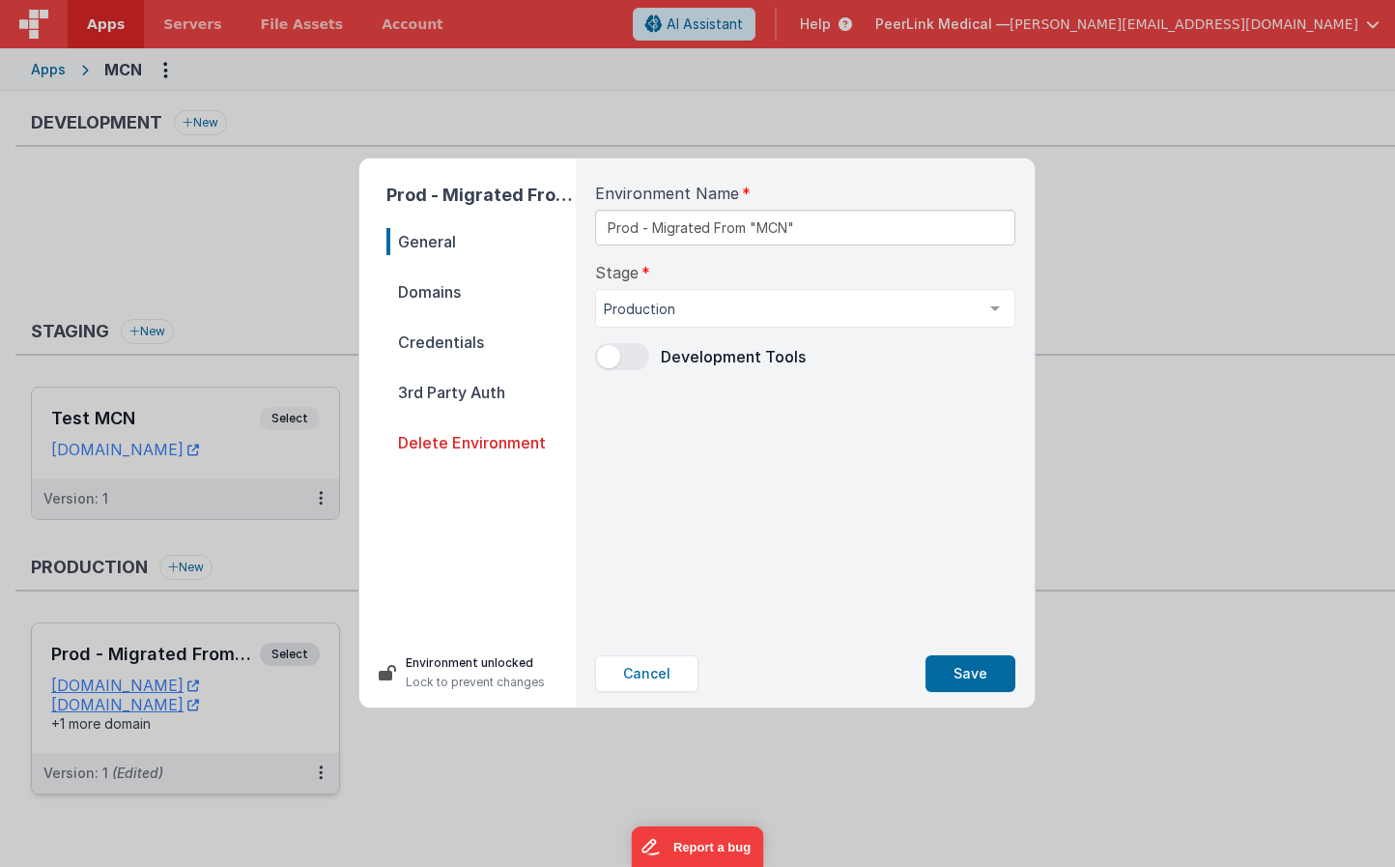
click at [446, 294] on span "Domains" at bounding box center [481, 291] width 189 height 27
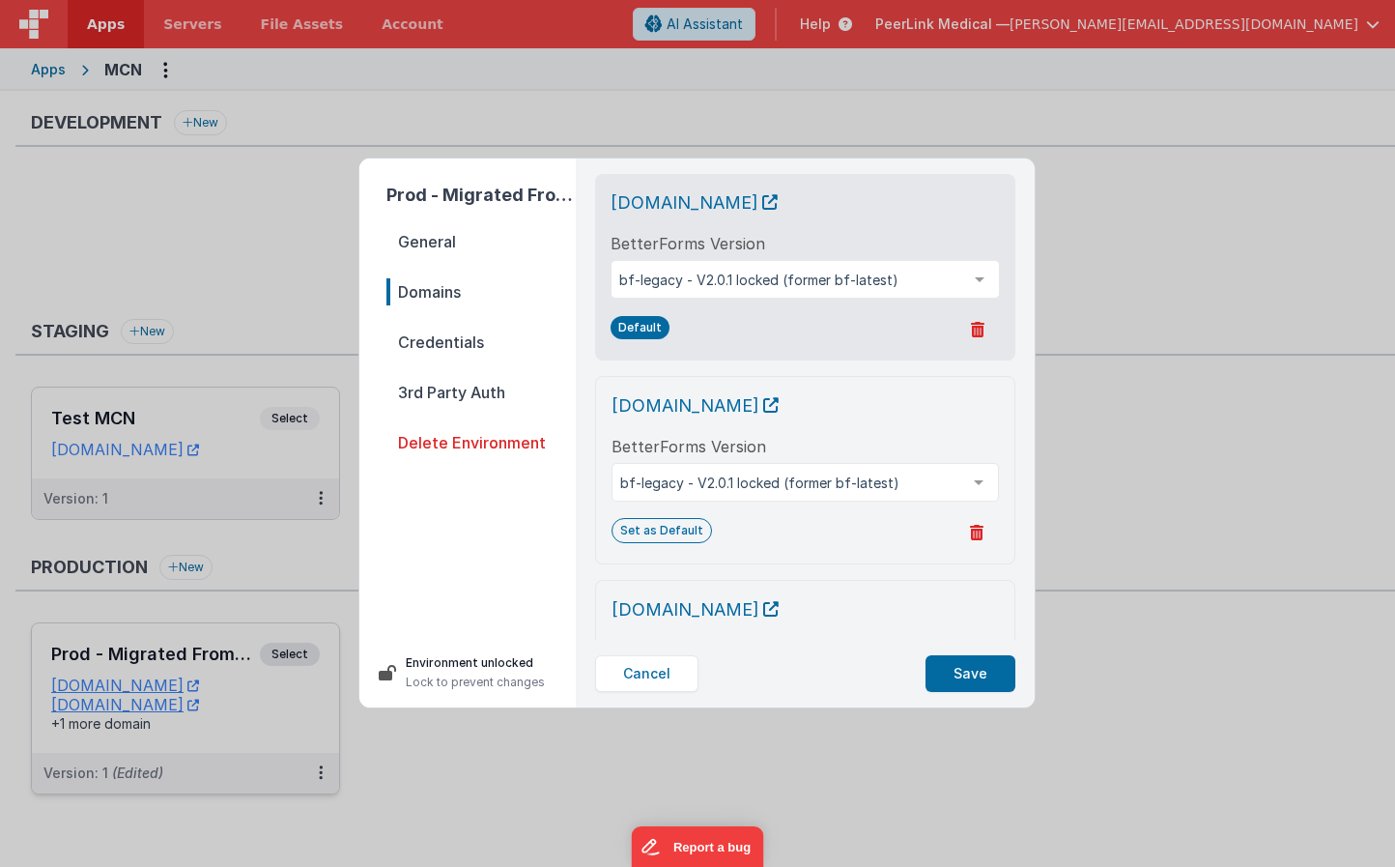
click at [443, 349] on span "Credentials" at bounding box center [481, 342] width 189 height 27
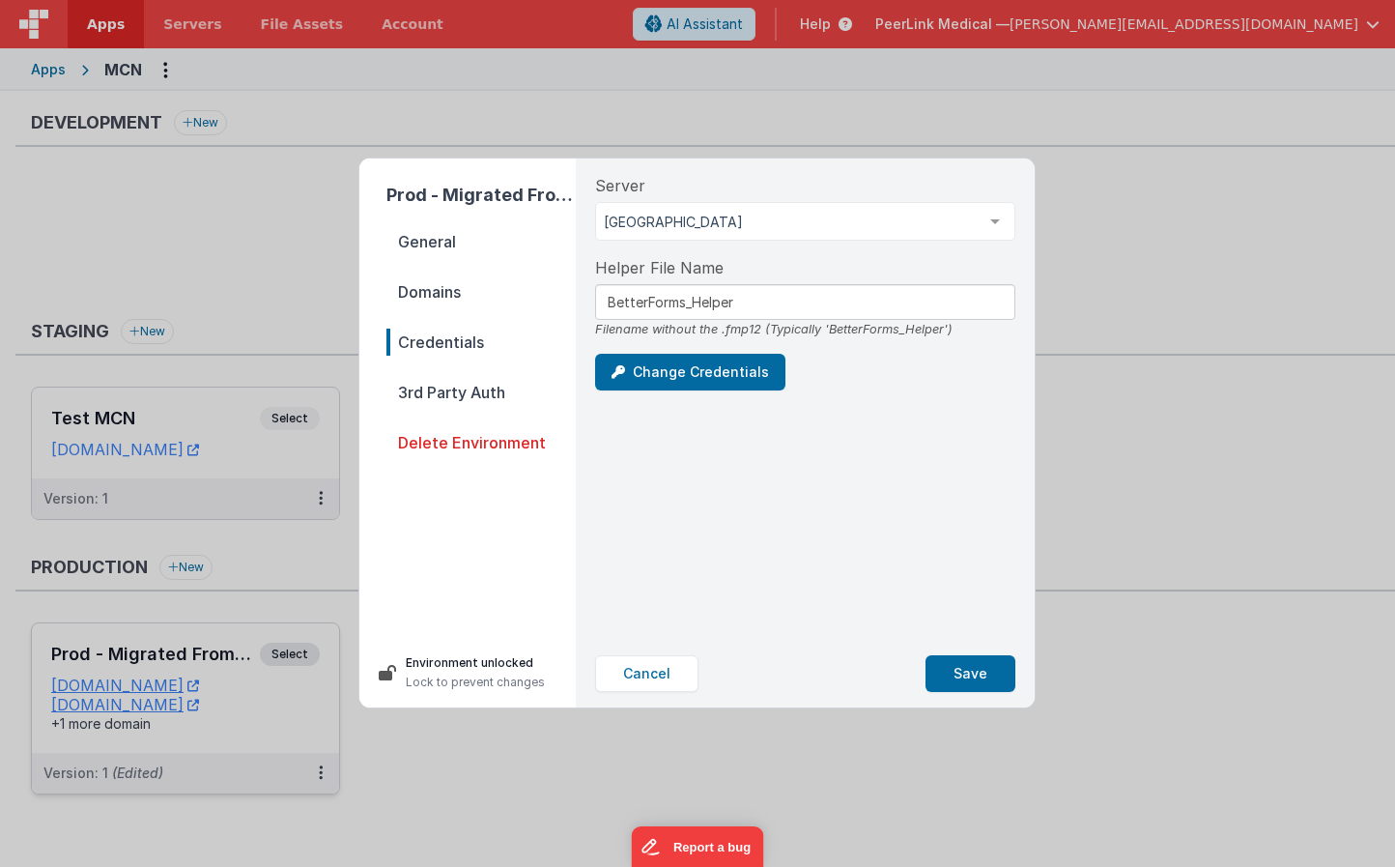
click at [426, 242] on span "General" at bounding box center [481, 241] width 189 height 27
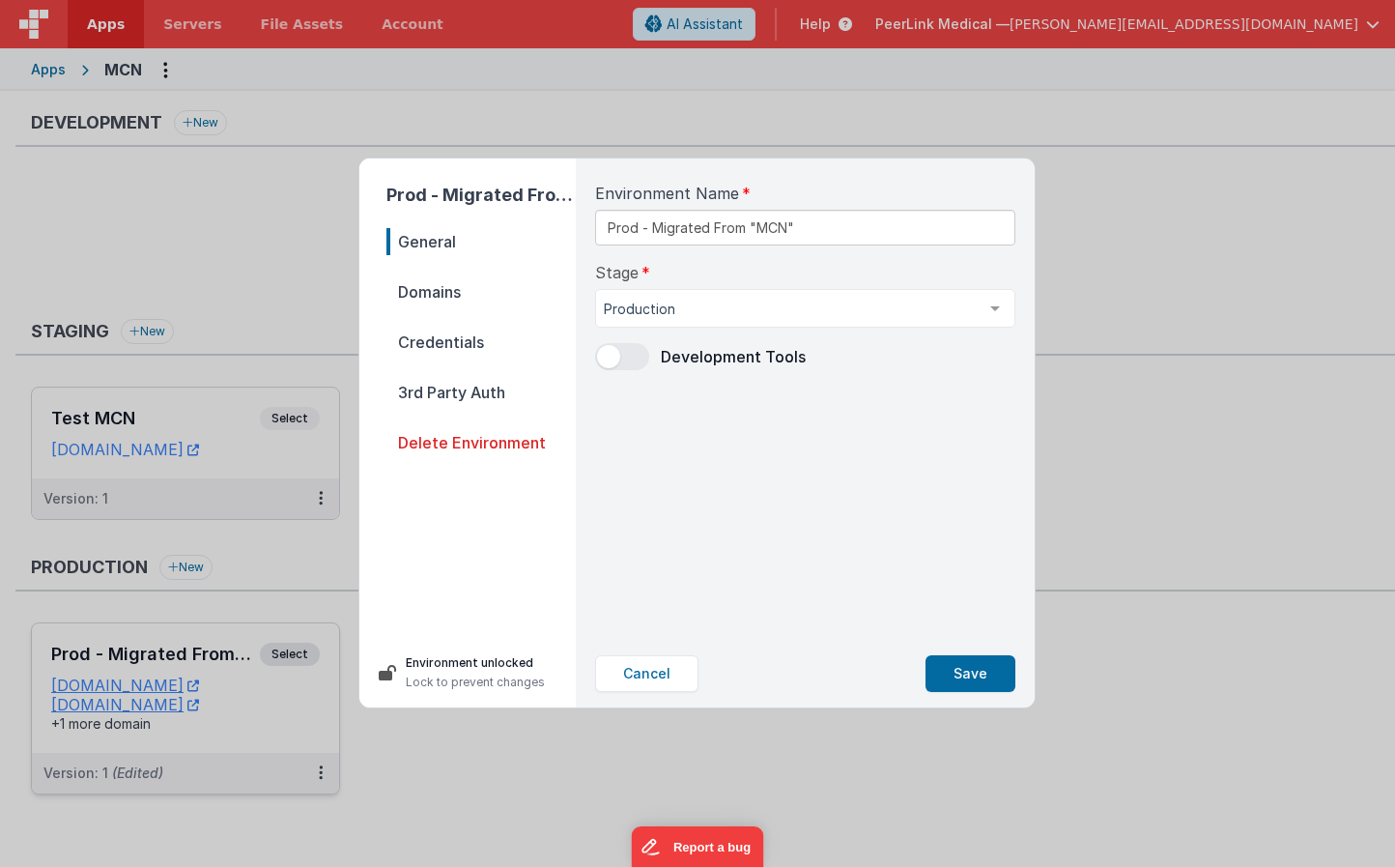
click at [427, 302] on span "Domains" at bounding box center [481, 291] width 189 height 27
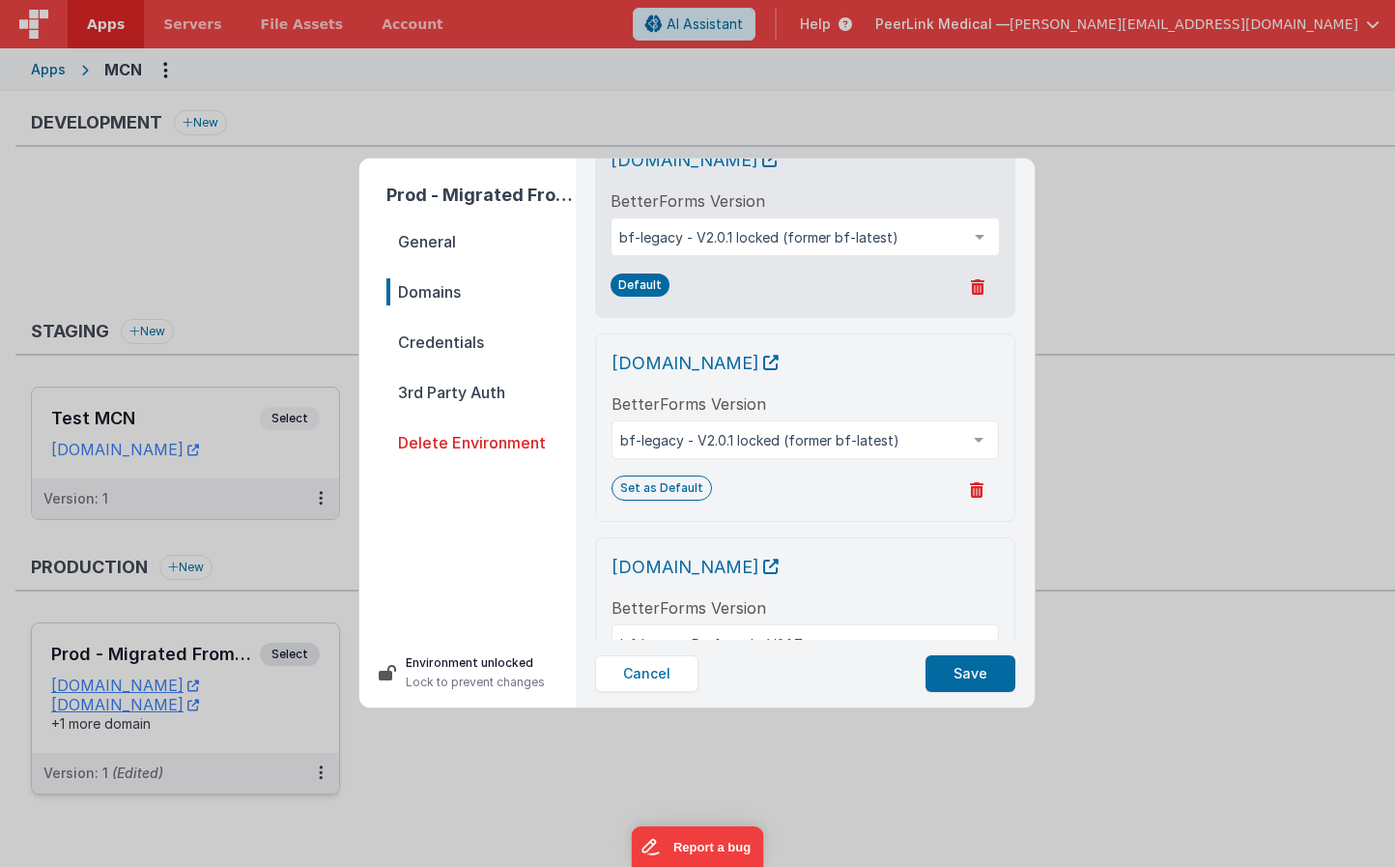
scroll to position [208, 0]
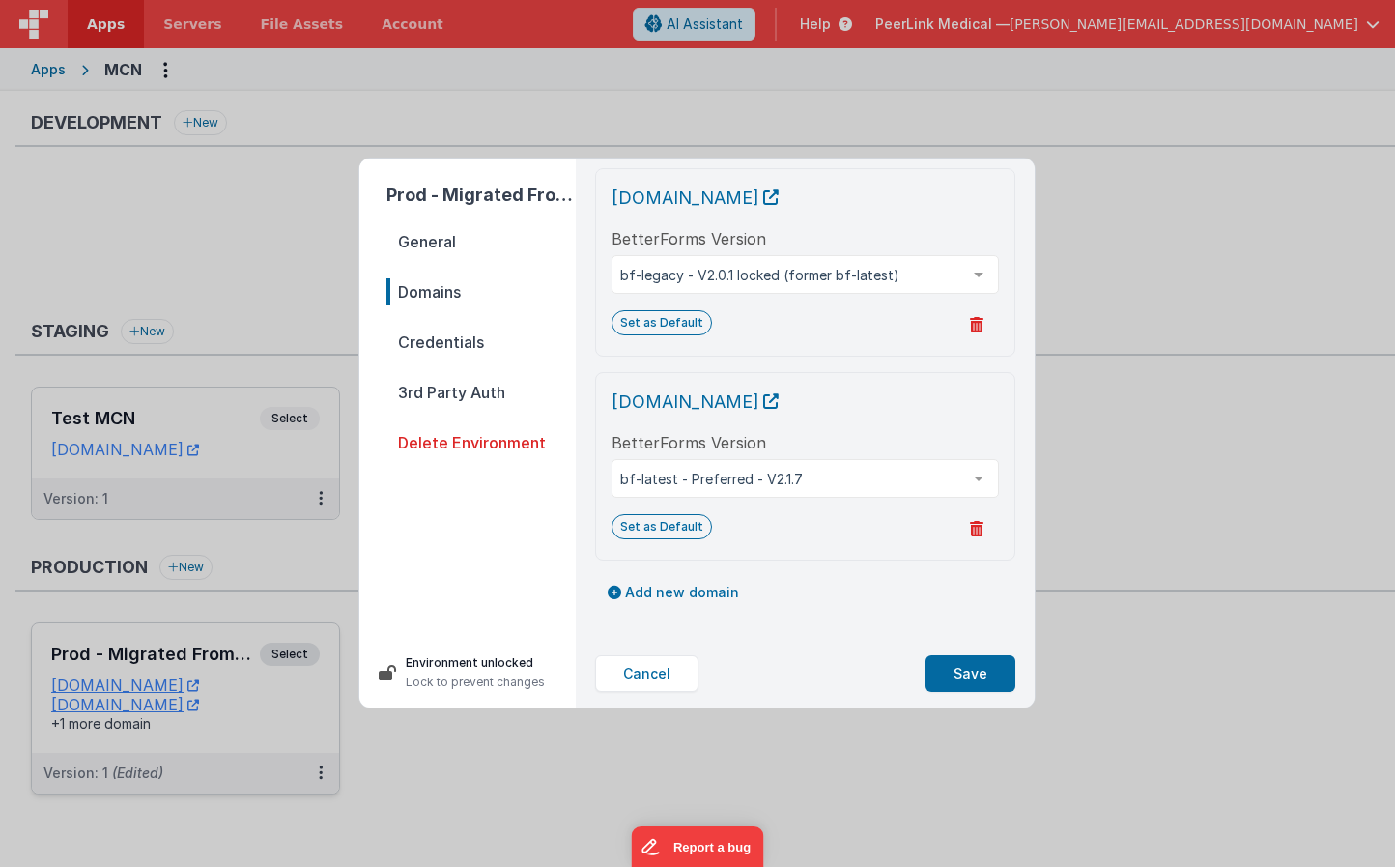
click at [456, 333] on span "Credentials" at bounding box center [481, 342] width 189 height 27
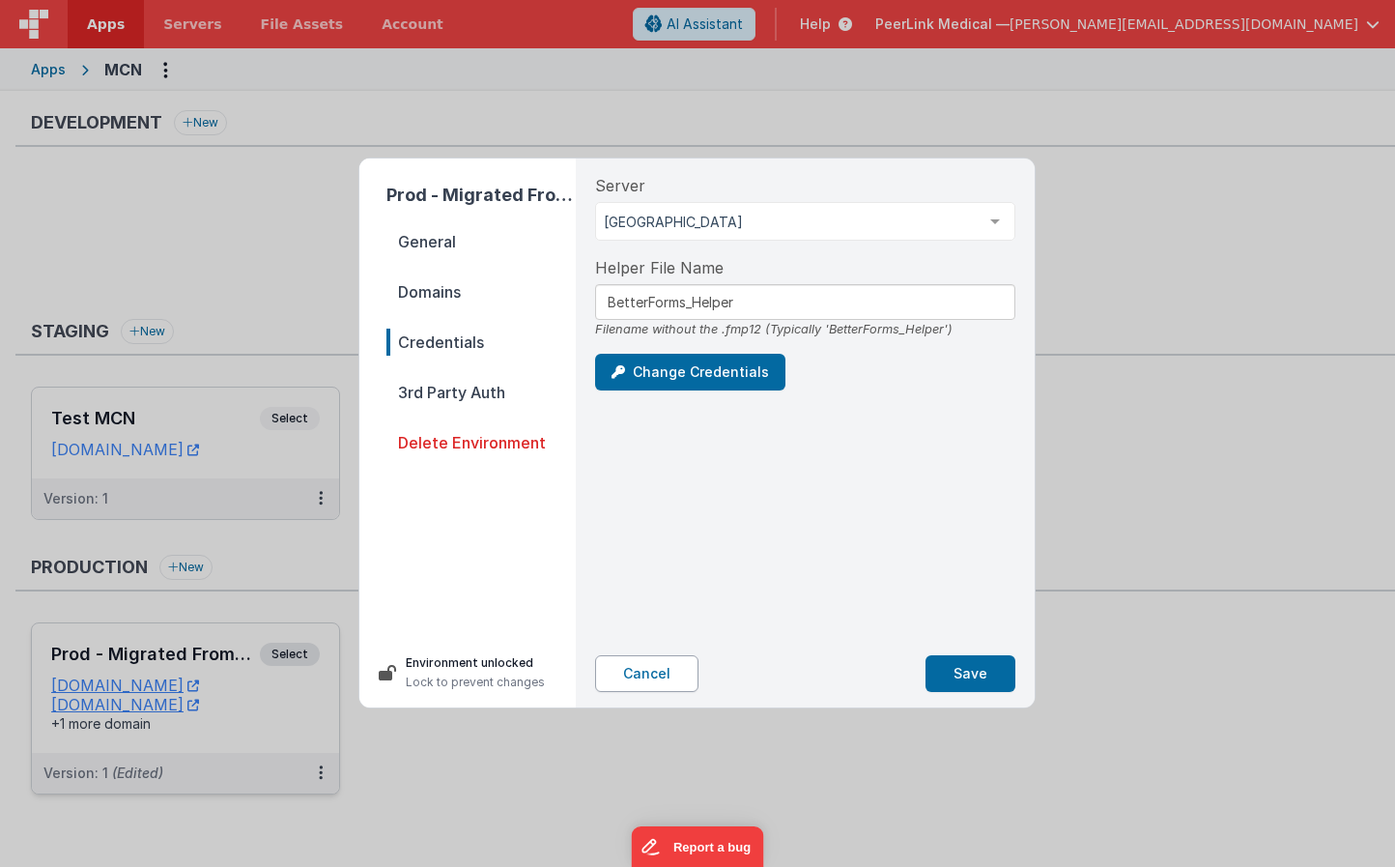
click at [656, 676] on button "Cancel" at bounding box center [646, 673] width 103 height 37
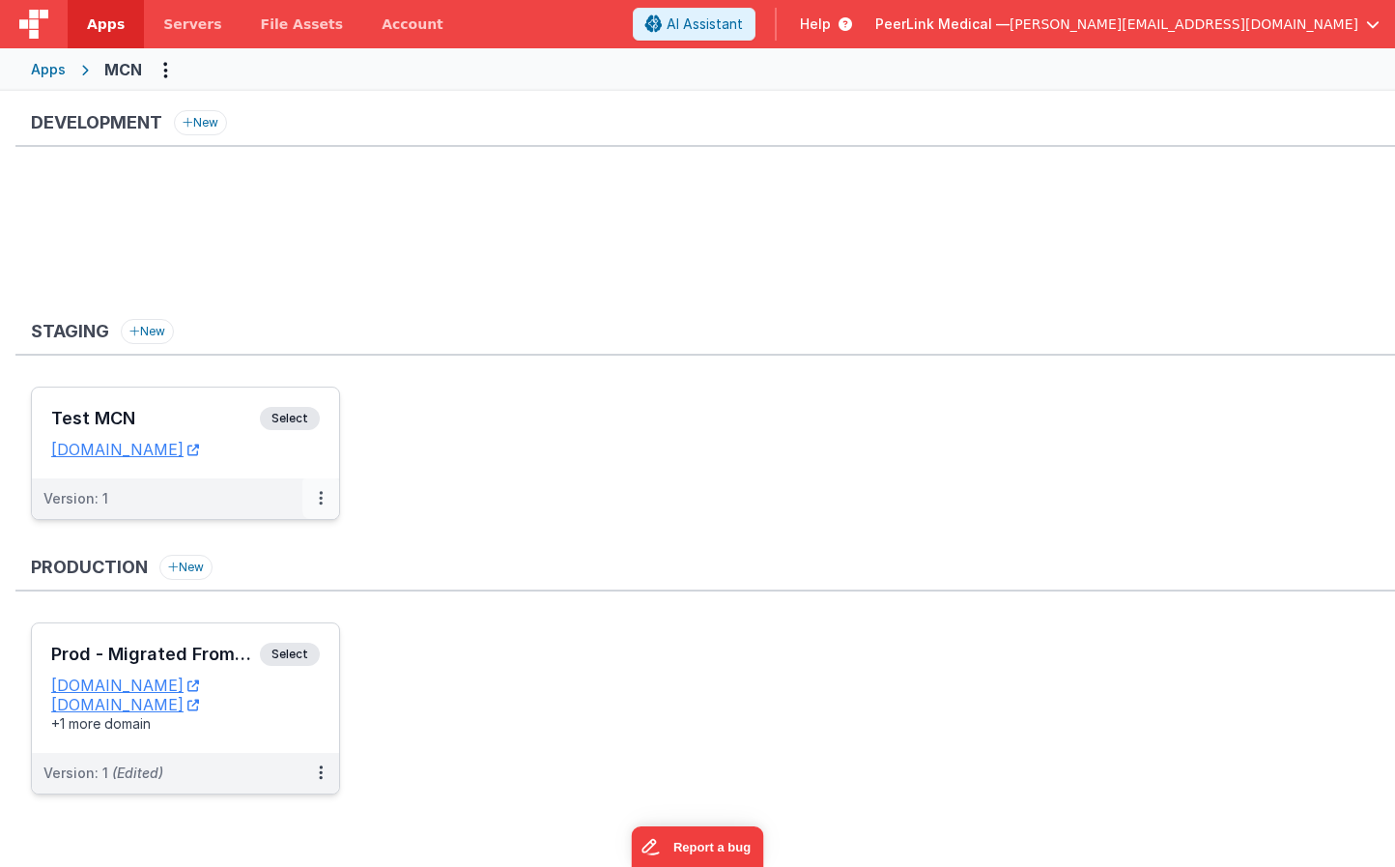
click at [322, 498] on icon at bounding box center [321, 498] width 4 height 1
click at [317, 504] on button at bounding box center [320, 498] width 37 height 41
click at [252, 540] on link "Edit" at bounding box center [254, 542] width 170 height 35
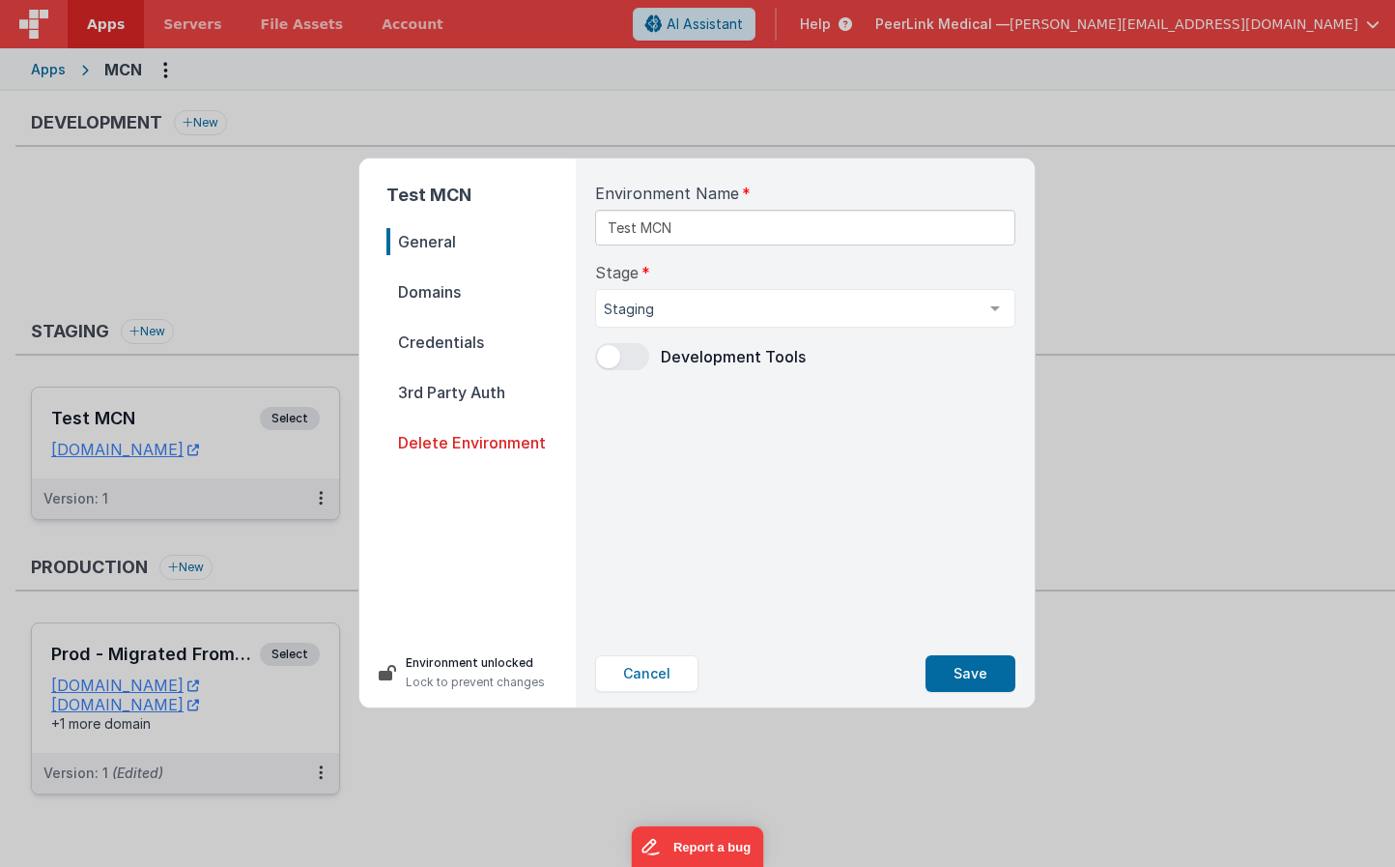
click at [438, 295] on span "Domains" at bounding box center [481, 291] width 189 height 27
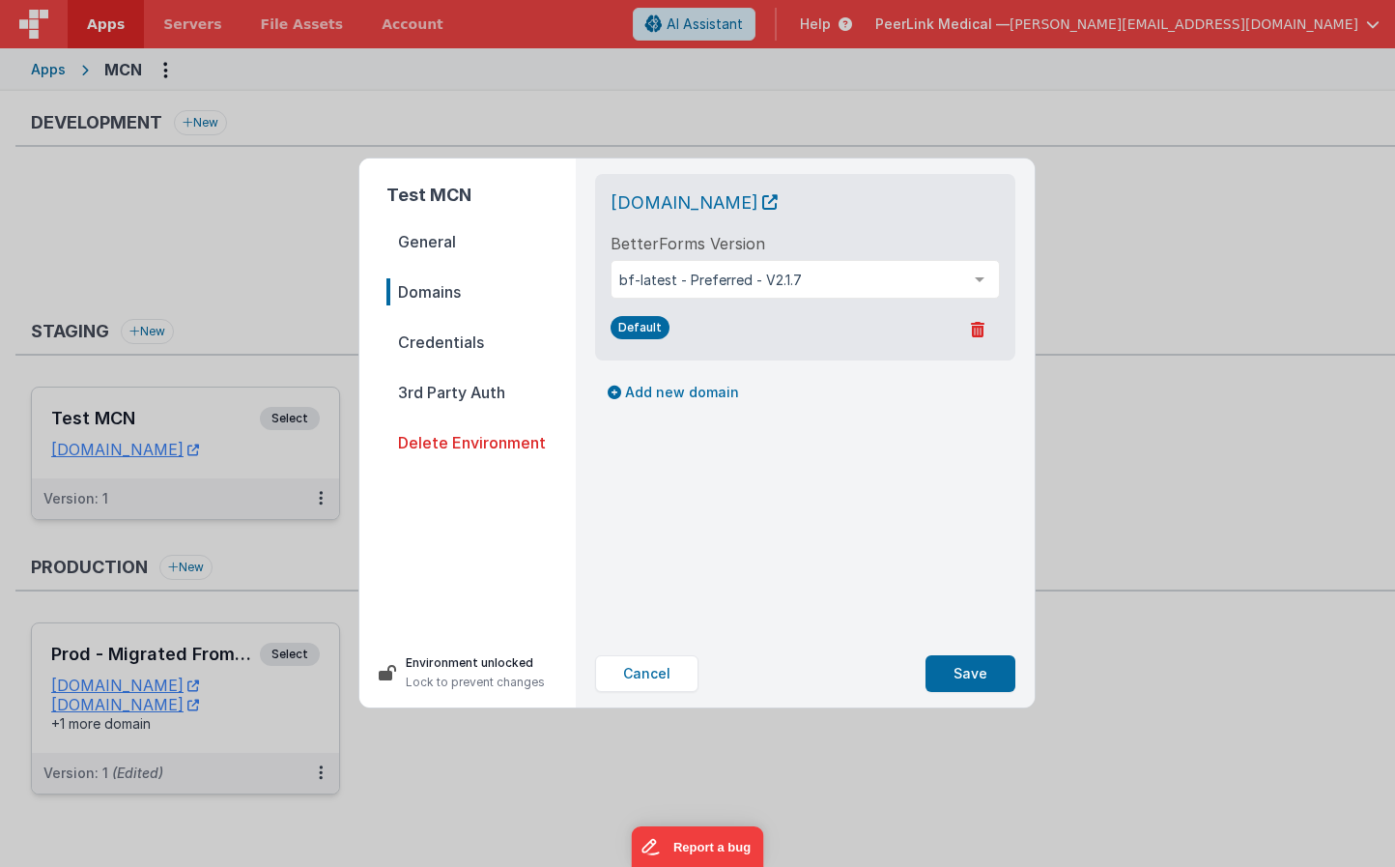
click at [449, 344] on span "Credentials" at bounding box center [481, 342] width 189 height 27
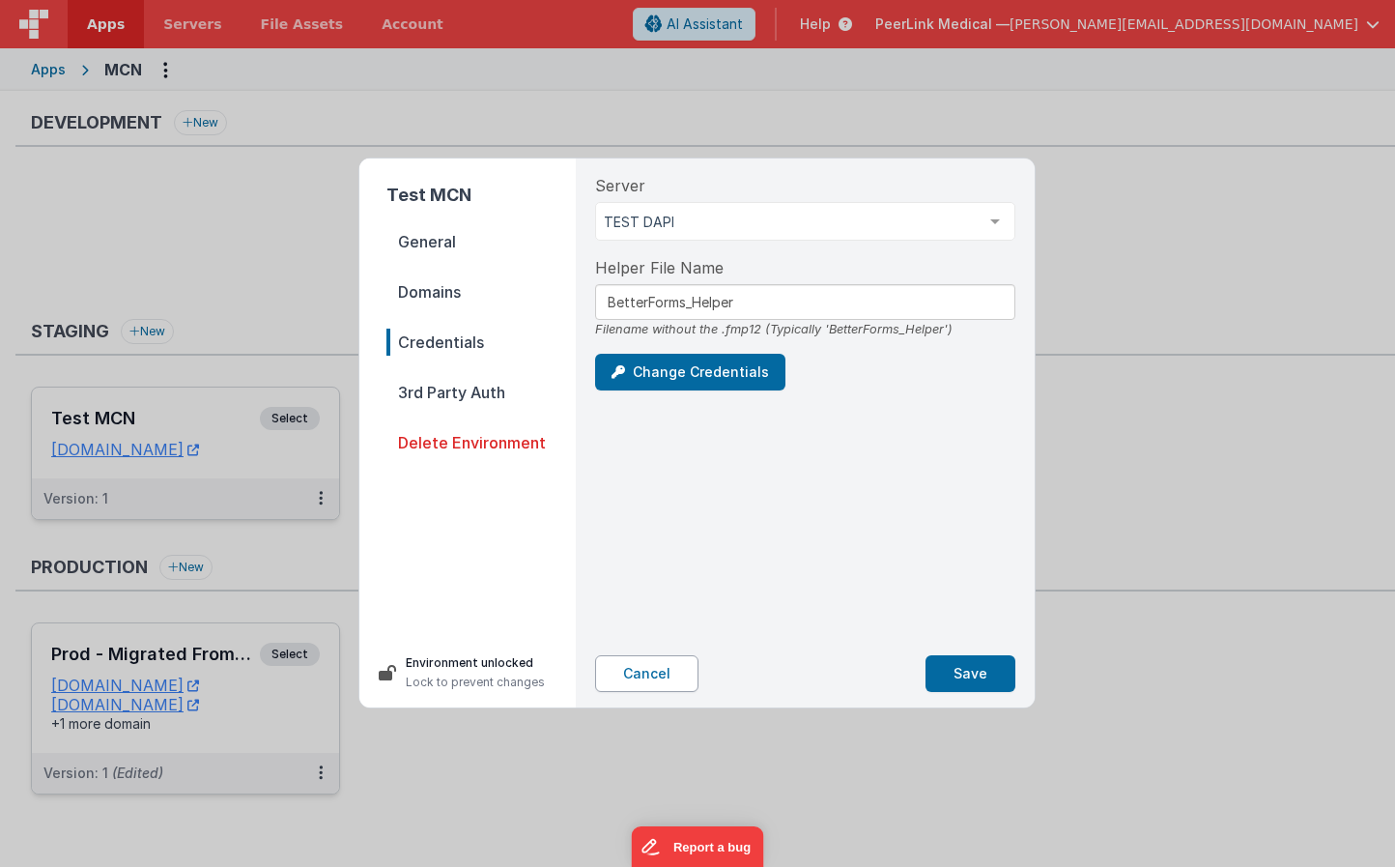
click at [658, 674] on button "Cancel" at bounding box center [646, 673] width 103 height 37
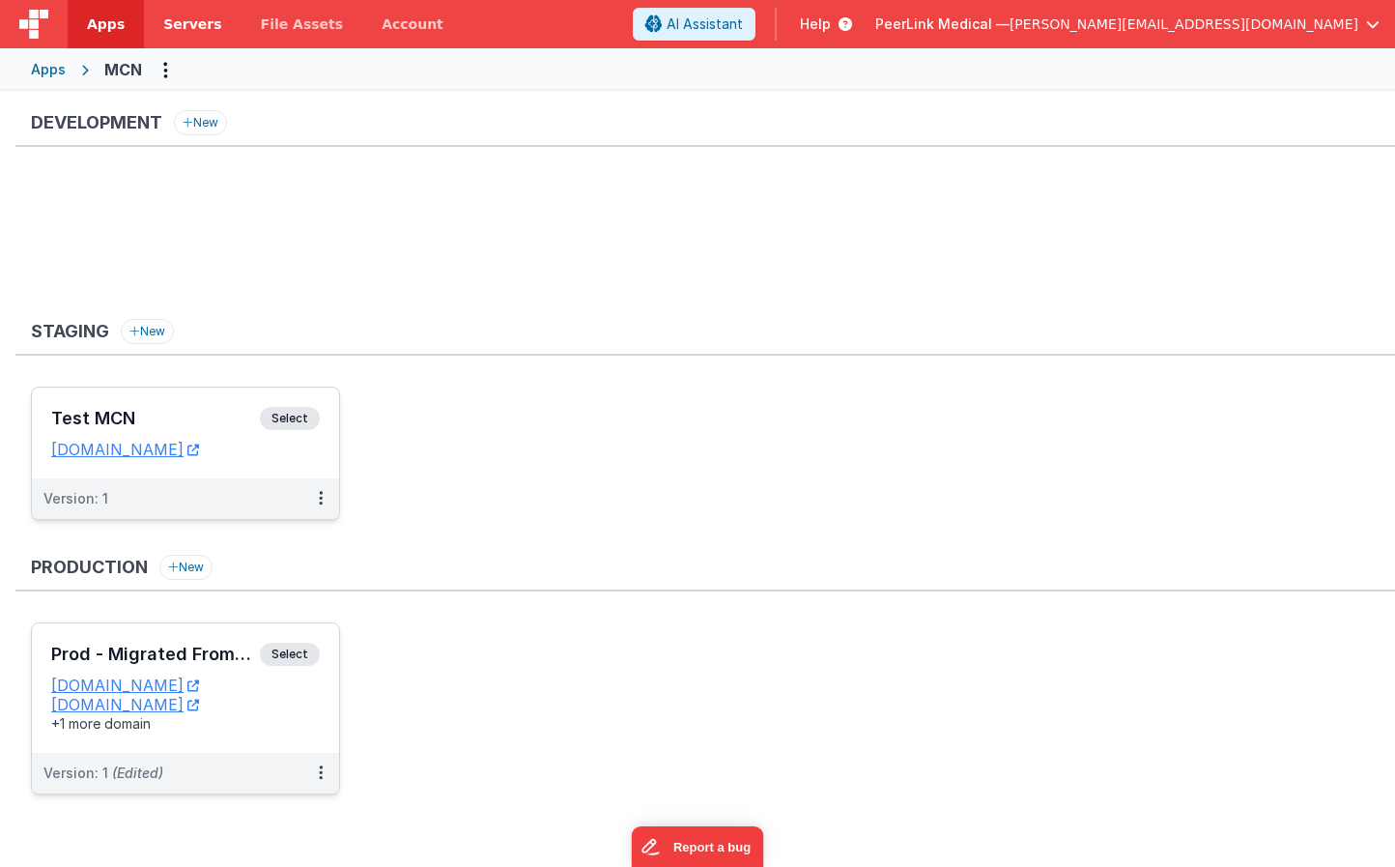
click at [180, 26] on span "Servers" at bounding box center [192, 23] width 58 height 19
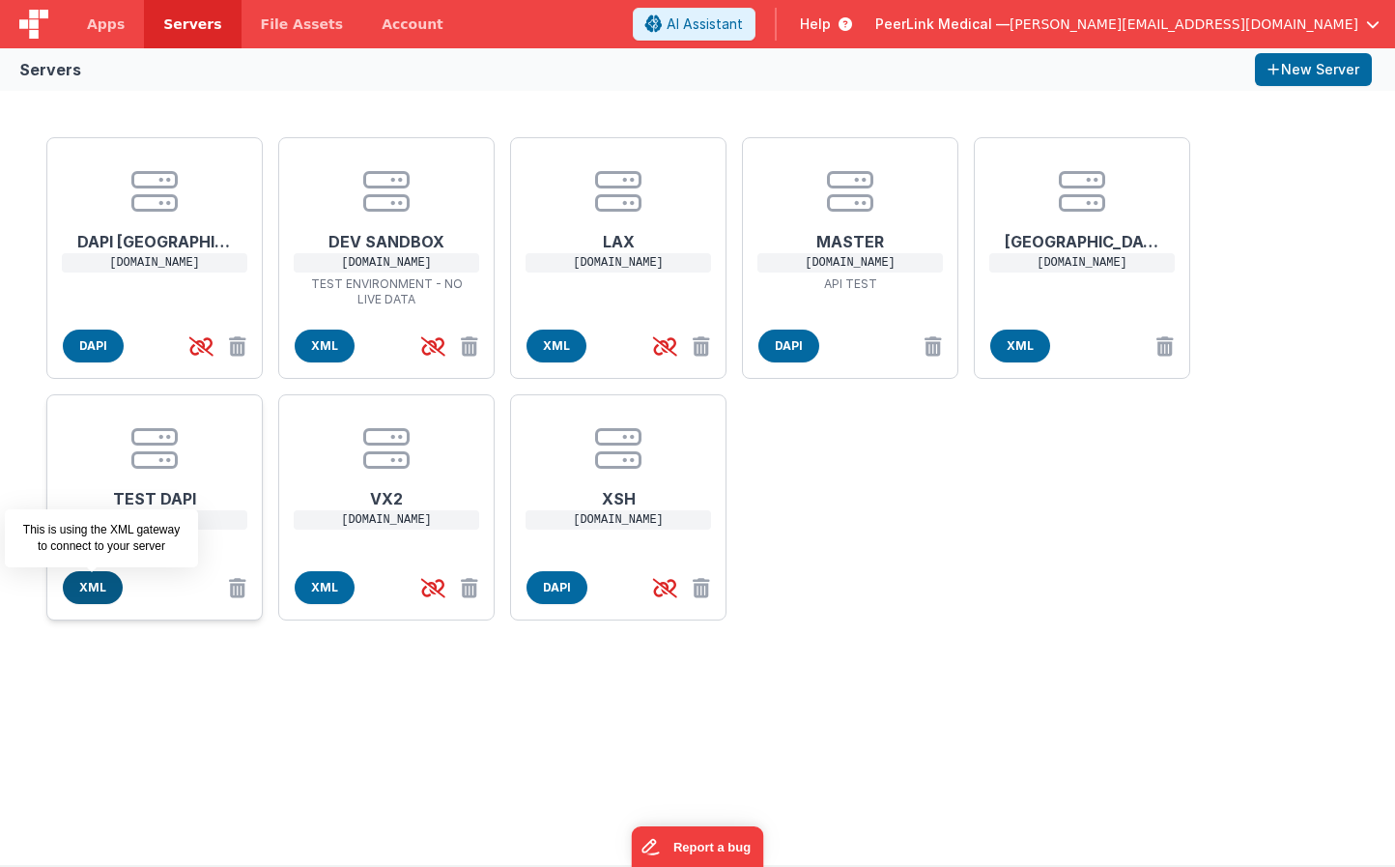
click at [101, 587] on span "XML" at bounding box center [93, 587] width 60 height 33
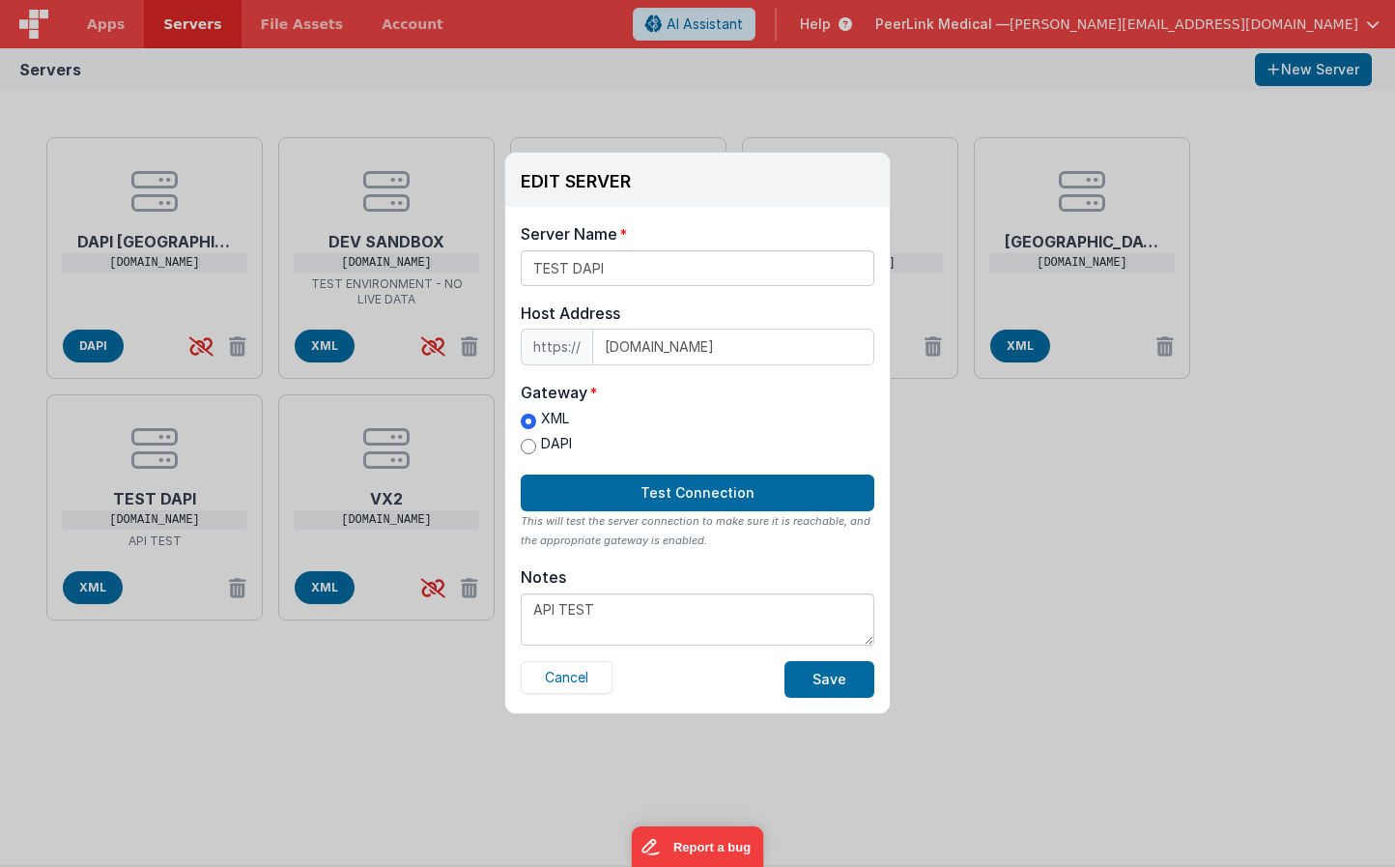
click at [532, 446] on input "DAPI" at bounding box center [528, 446] width 15 height 15
radio input "true"
click at [826, 689] on button "Save" at bounding box center [830, 679] width 90 height 37
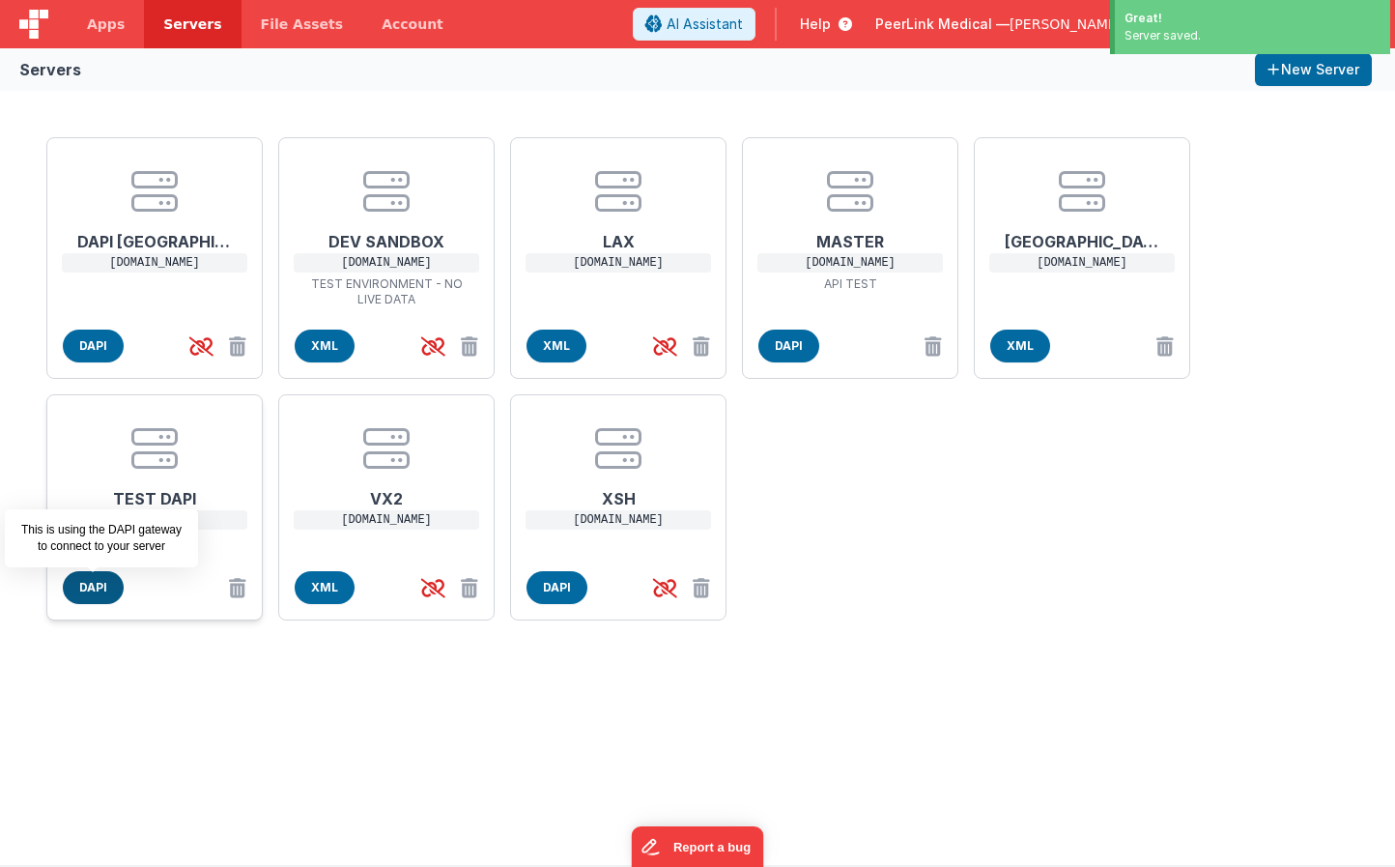
click at [83, 592] on span "DAPI" at bounding box center [93, 587] width 61 height 33
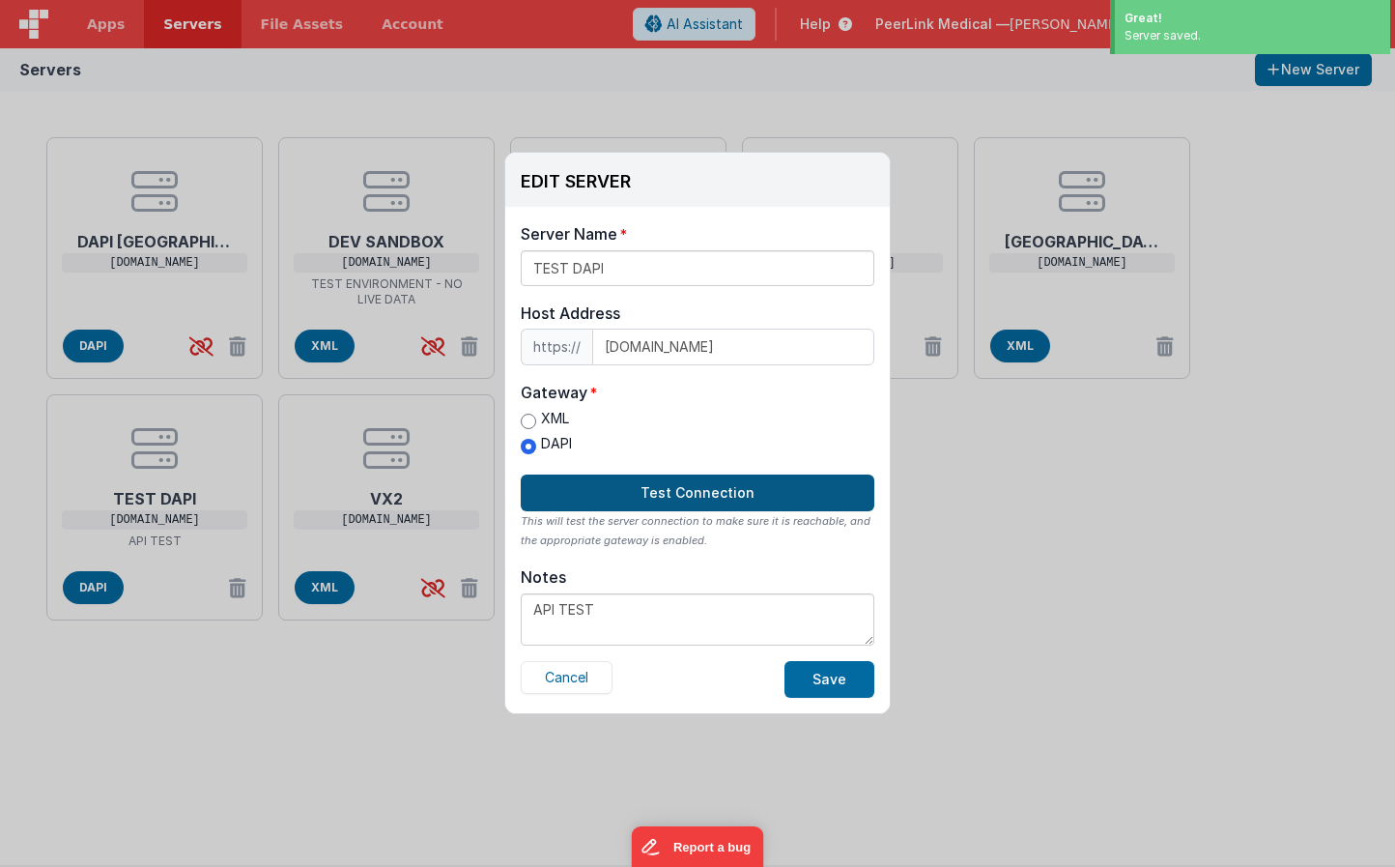
click at [686, 499] on button "Test Connection" at bounding box center [698, 493] width 354 height 37
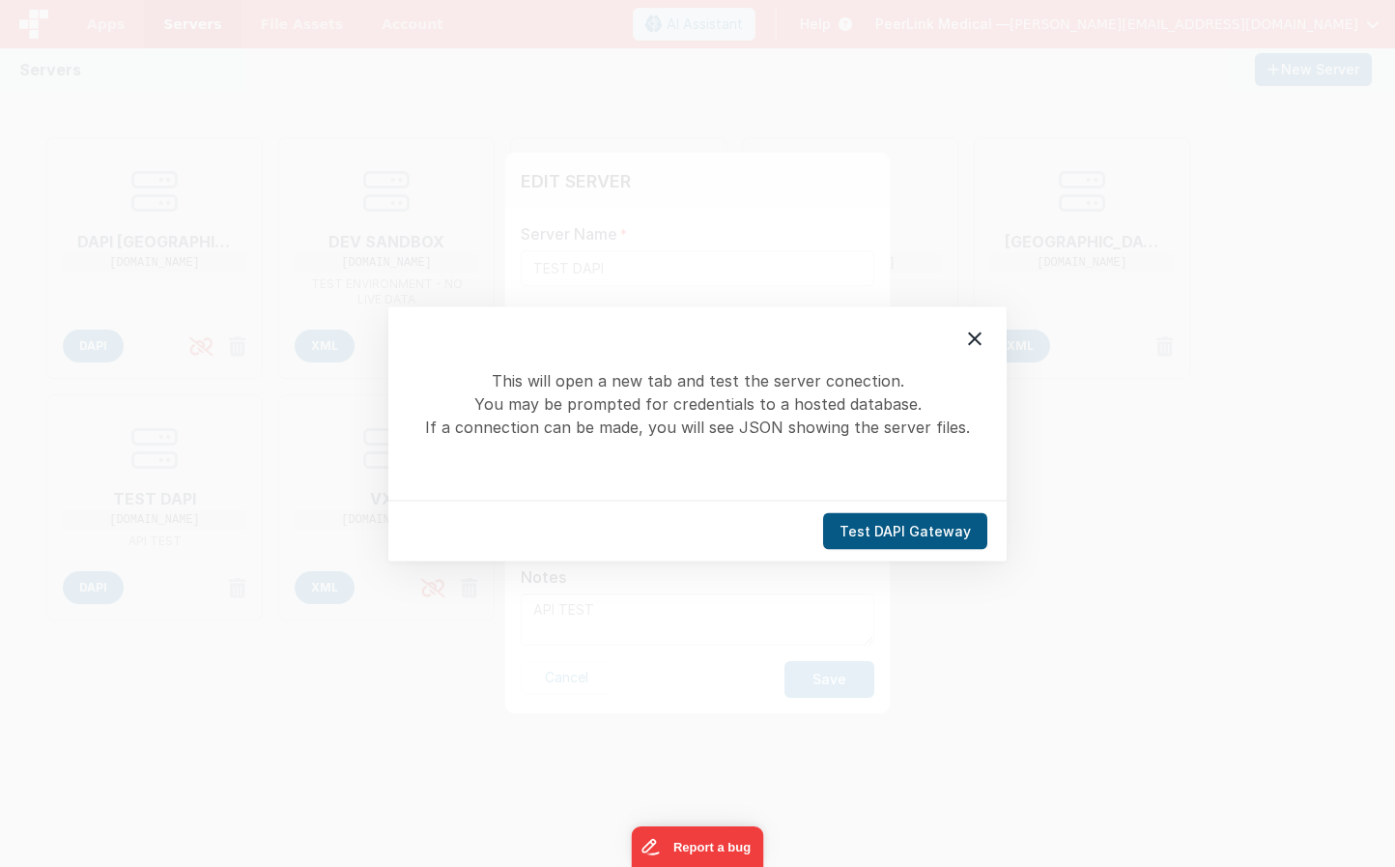
click at [879, 530] on button "Test DAPI Gateway" at bounding box center [905, 530] width 164 height 37
click at [969, 338] on icon at bounding box center [975, 338] width 23 height 23
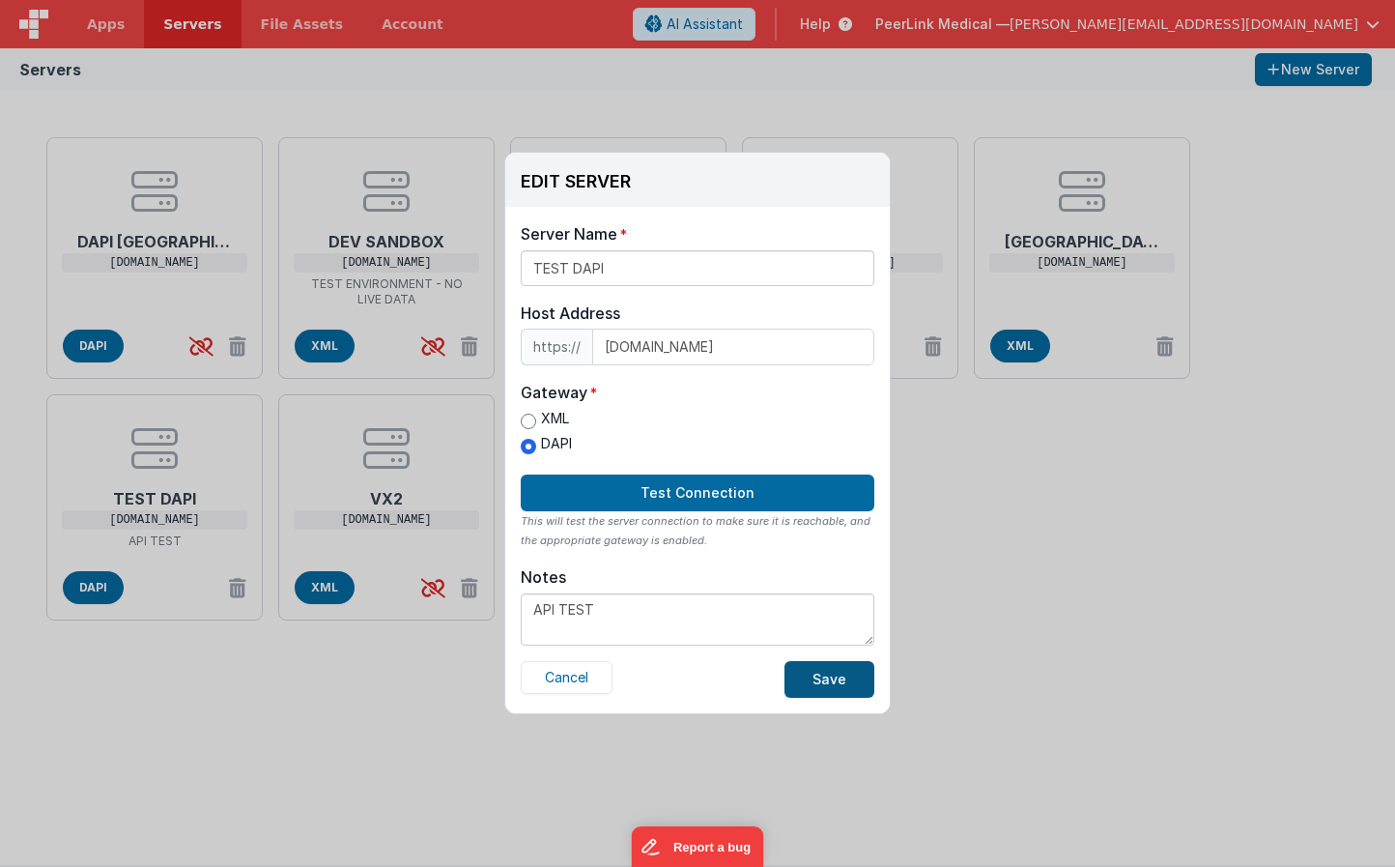
click at [817, 679] on button "Save" at bounding box center [830, 679] width 90 height 37
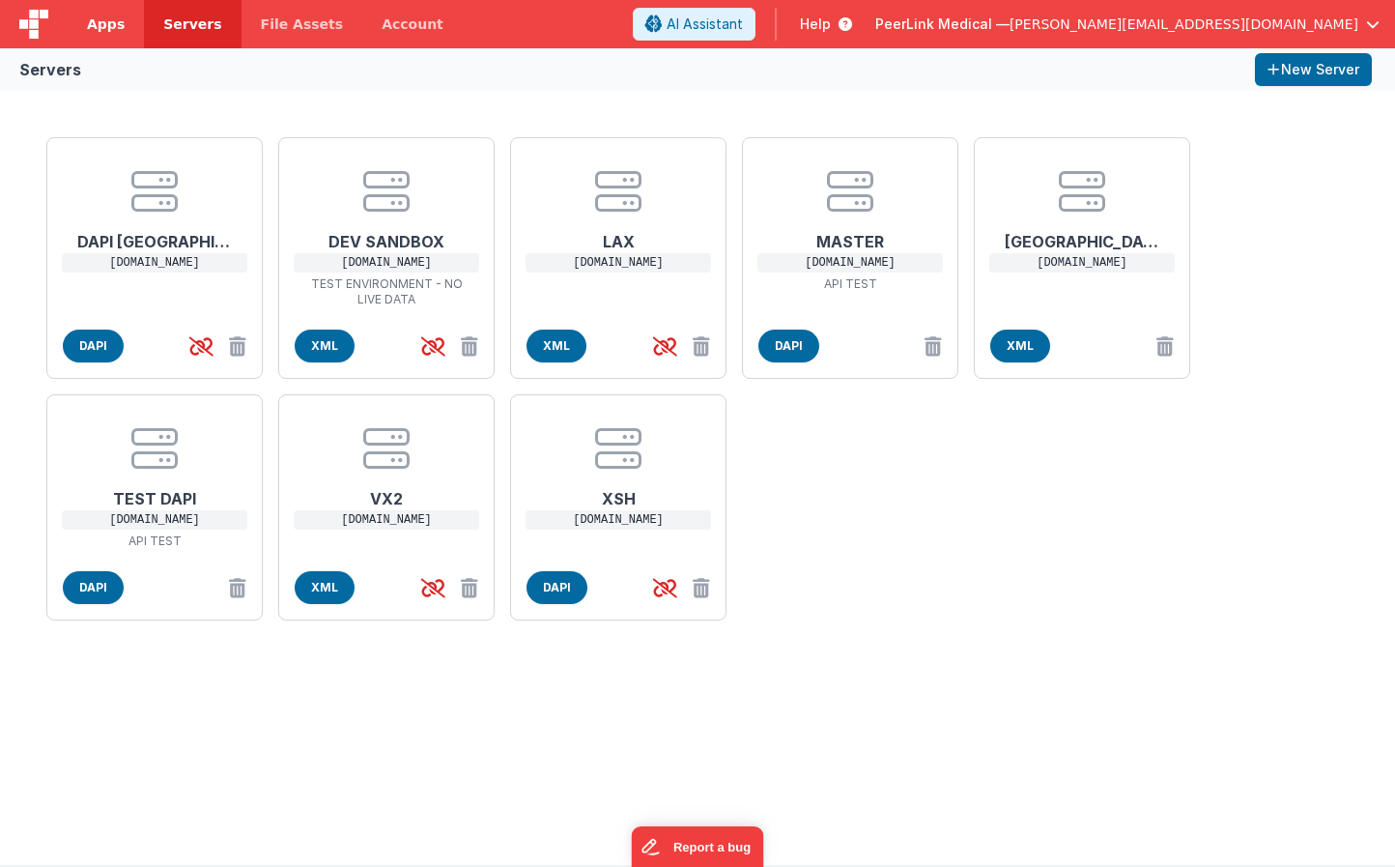
click at [110, 28] on span "Apps" at bounding box center [106, 23] width 38 height 19
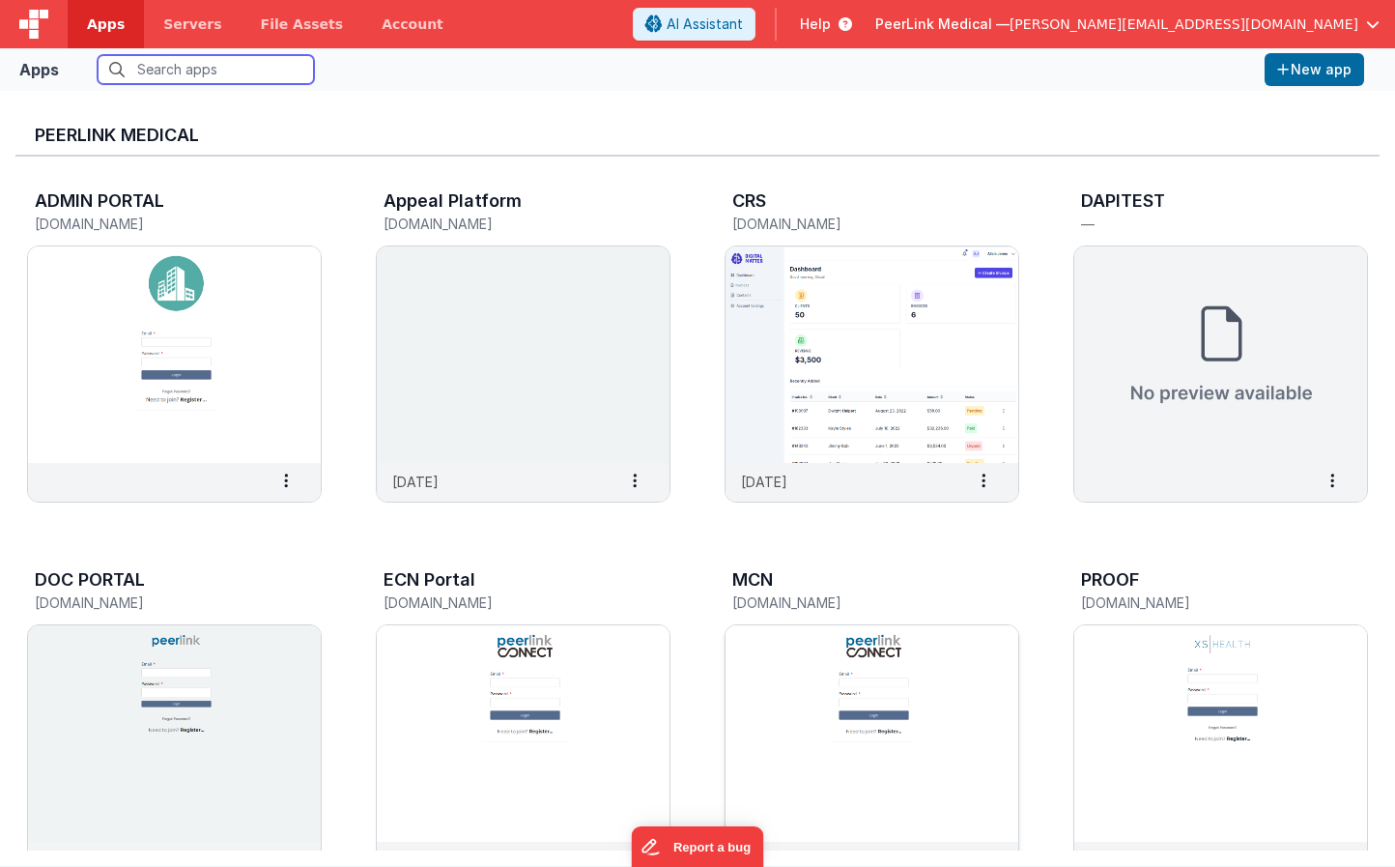
scroll to position [33, 0]
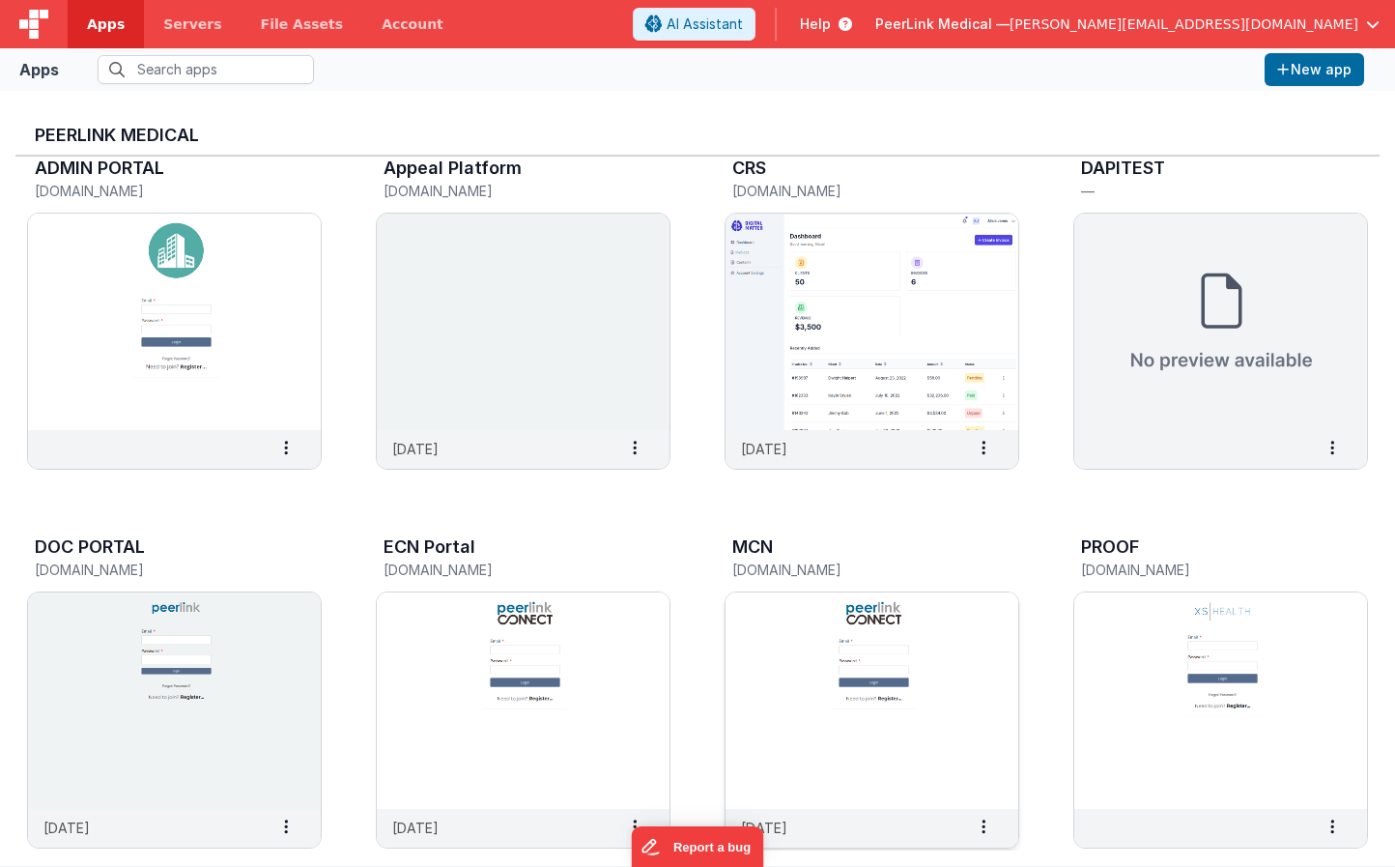
click at [759, 604] on img at bounding box center [872, 700] width 293 height 216
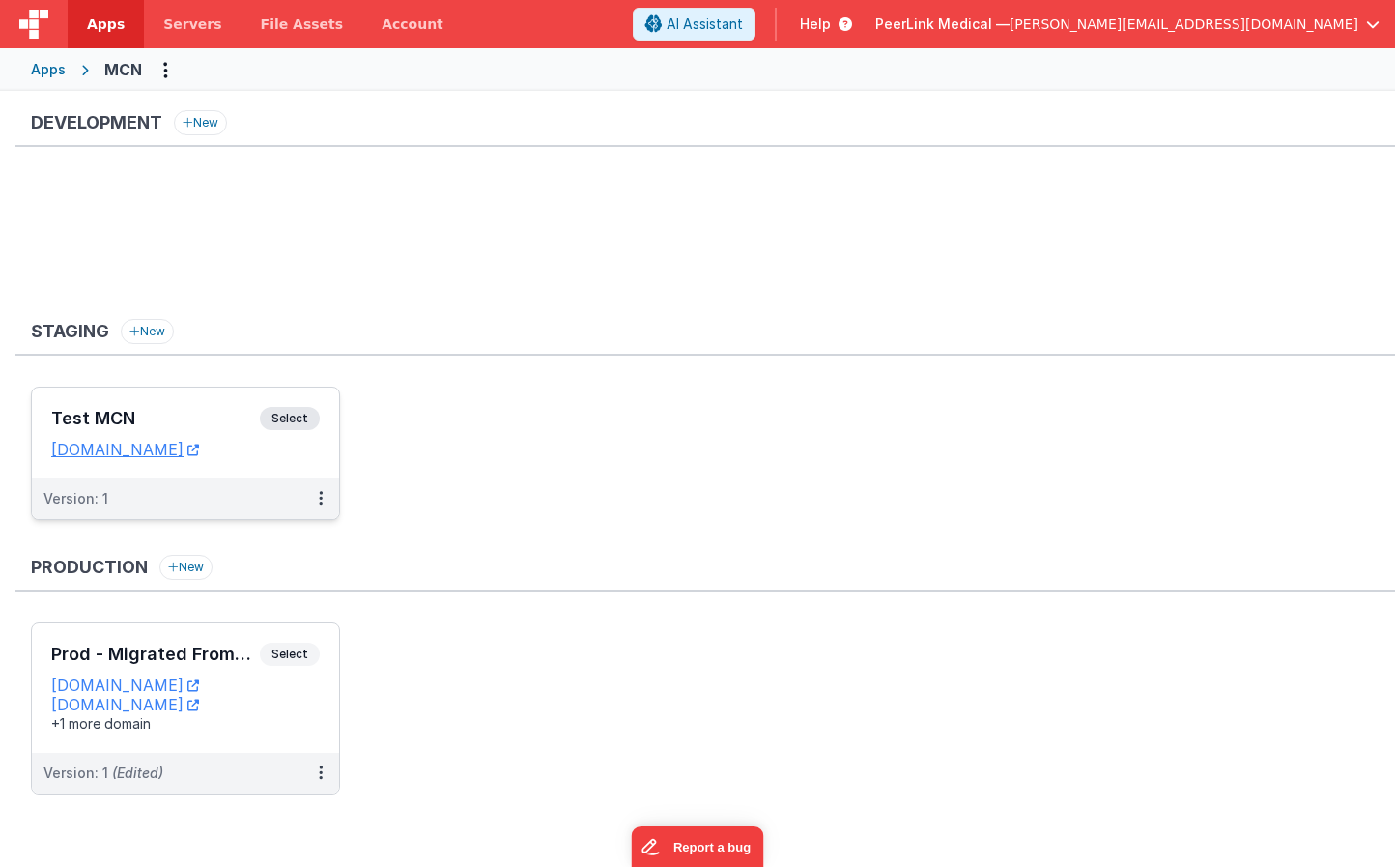
click at [293, 419] on span "Select" at bounding box center [290, 418] width 60 height 23
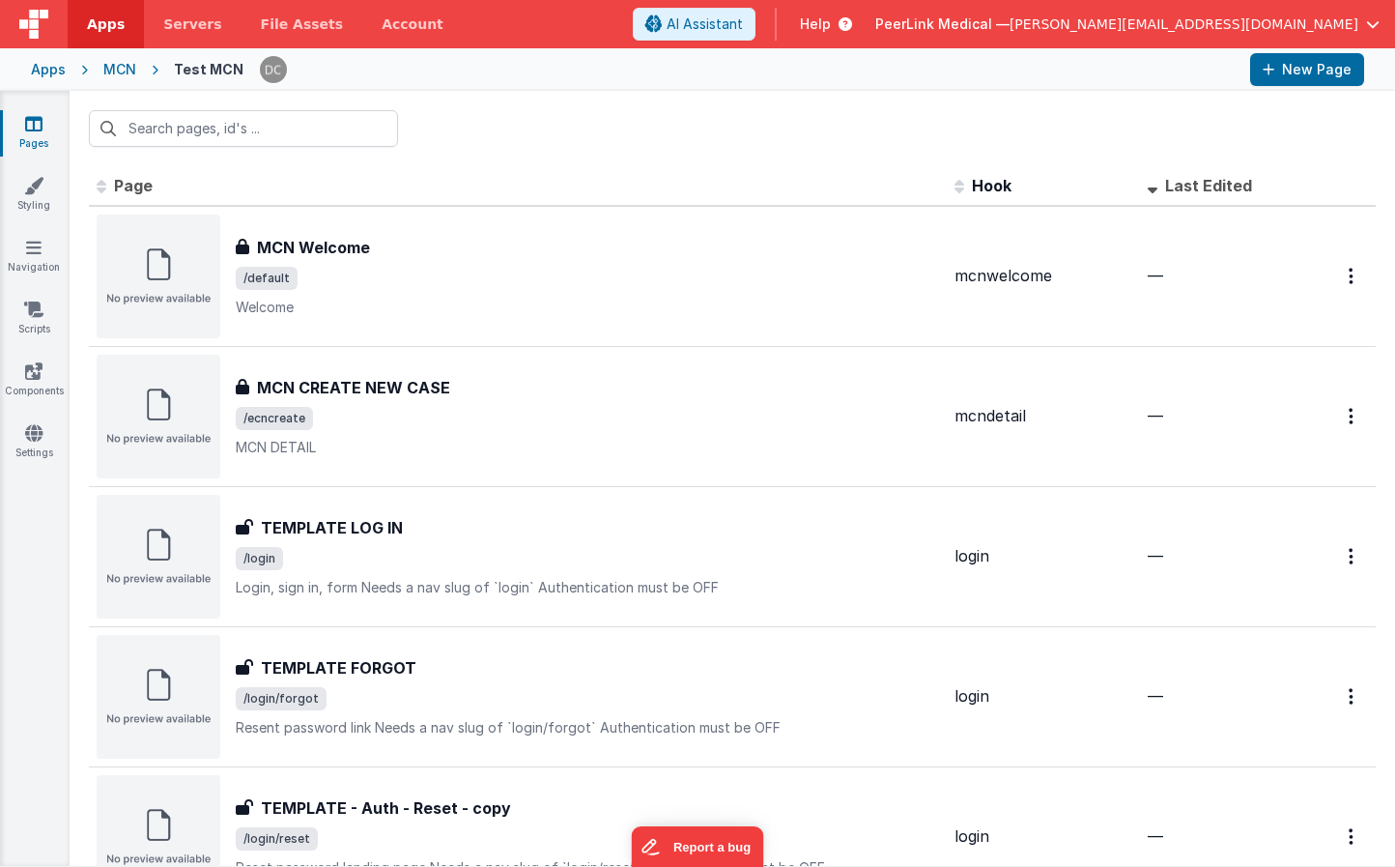
click at [117, 70] on div "MCN" at bounding box center [119, 69] width 33 height 19
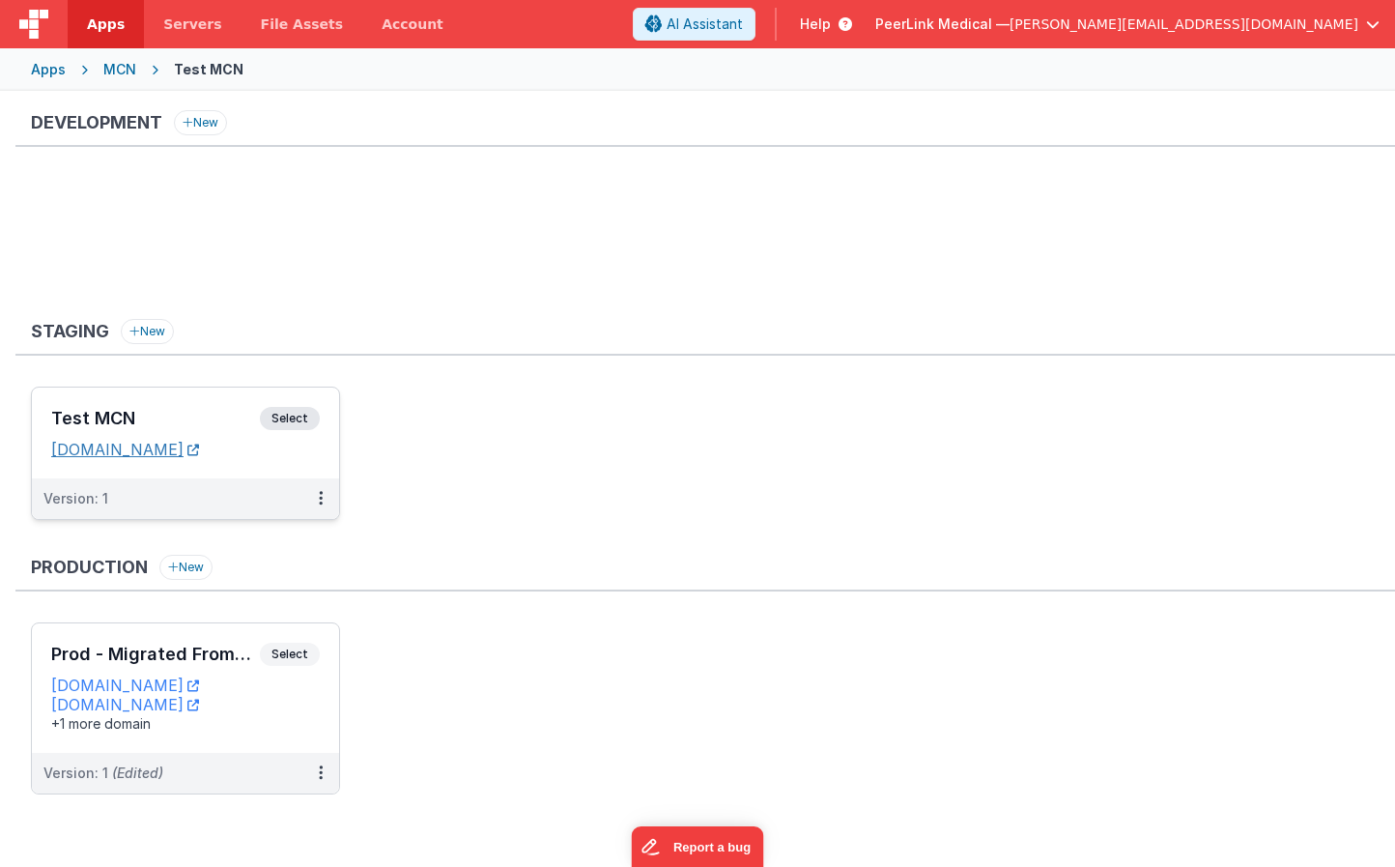
click at [199, 448] on link "[DOMAIN_NAME]" at bounding box center [125, 449] width 148 height 19
click at [200, 31] on span "Servers" at bounding box center [192, 23] width 58 height 19
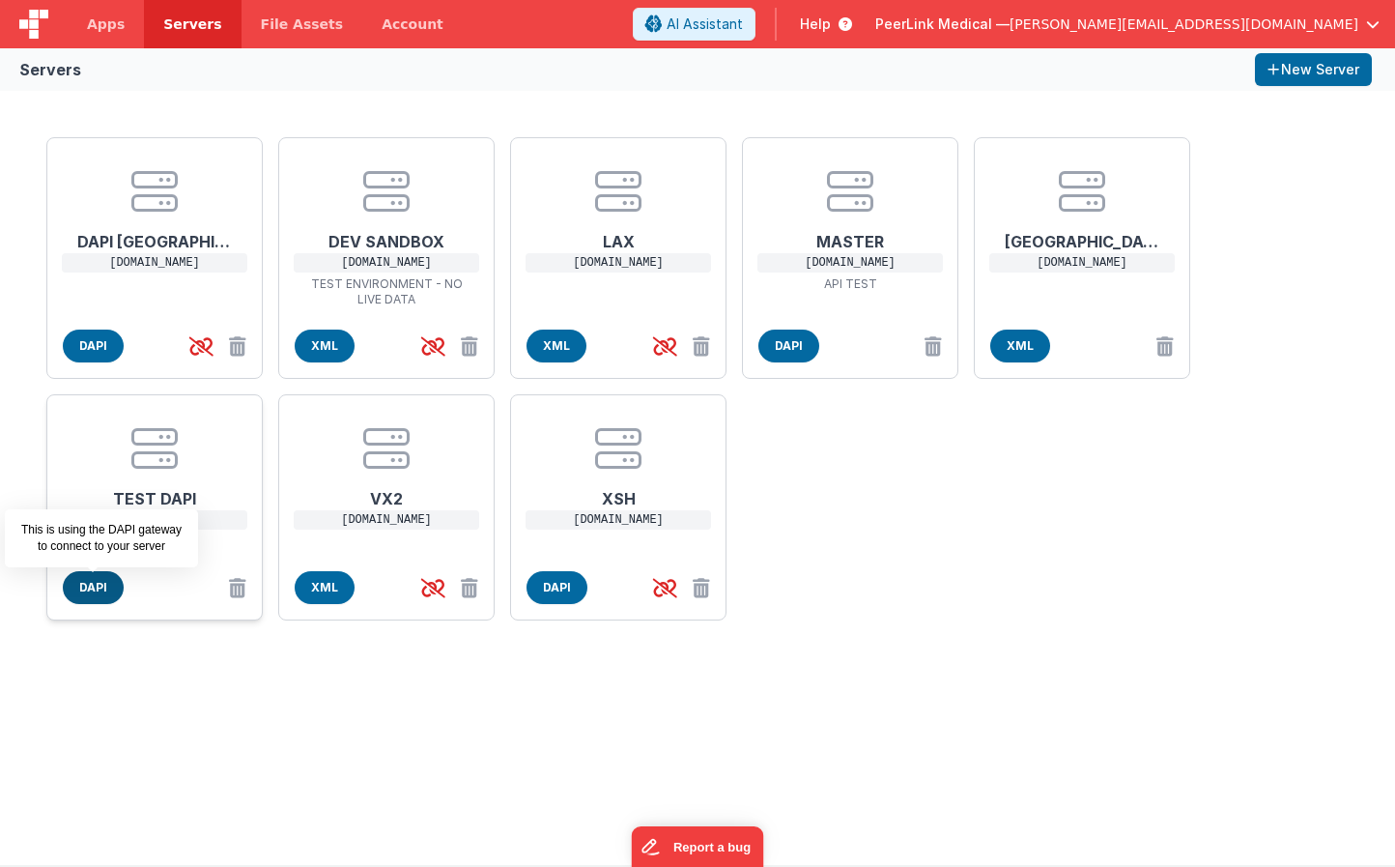
click at [109, 587] on span "DAPI" at bounding box center [93, 587] width 61 height 33
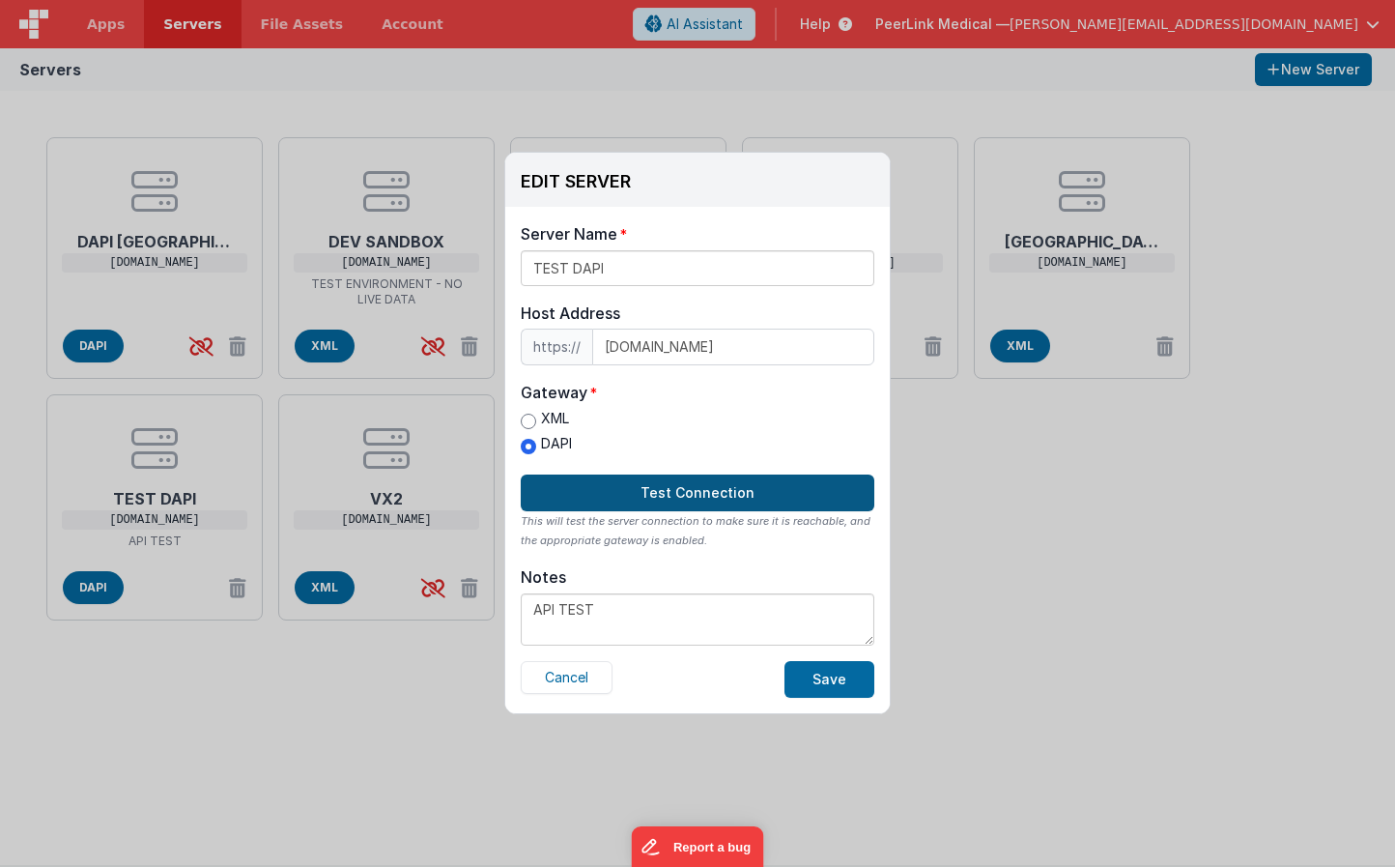
click at [709, 497] on button "Test Connection" at bounding box center [698, 493] width 354 height 37
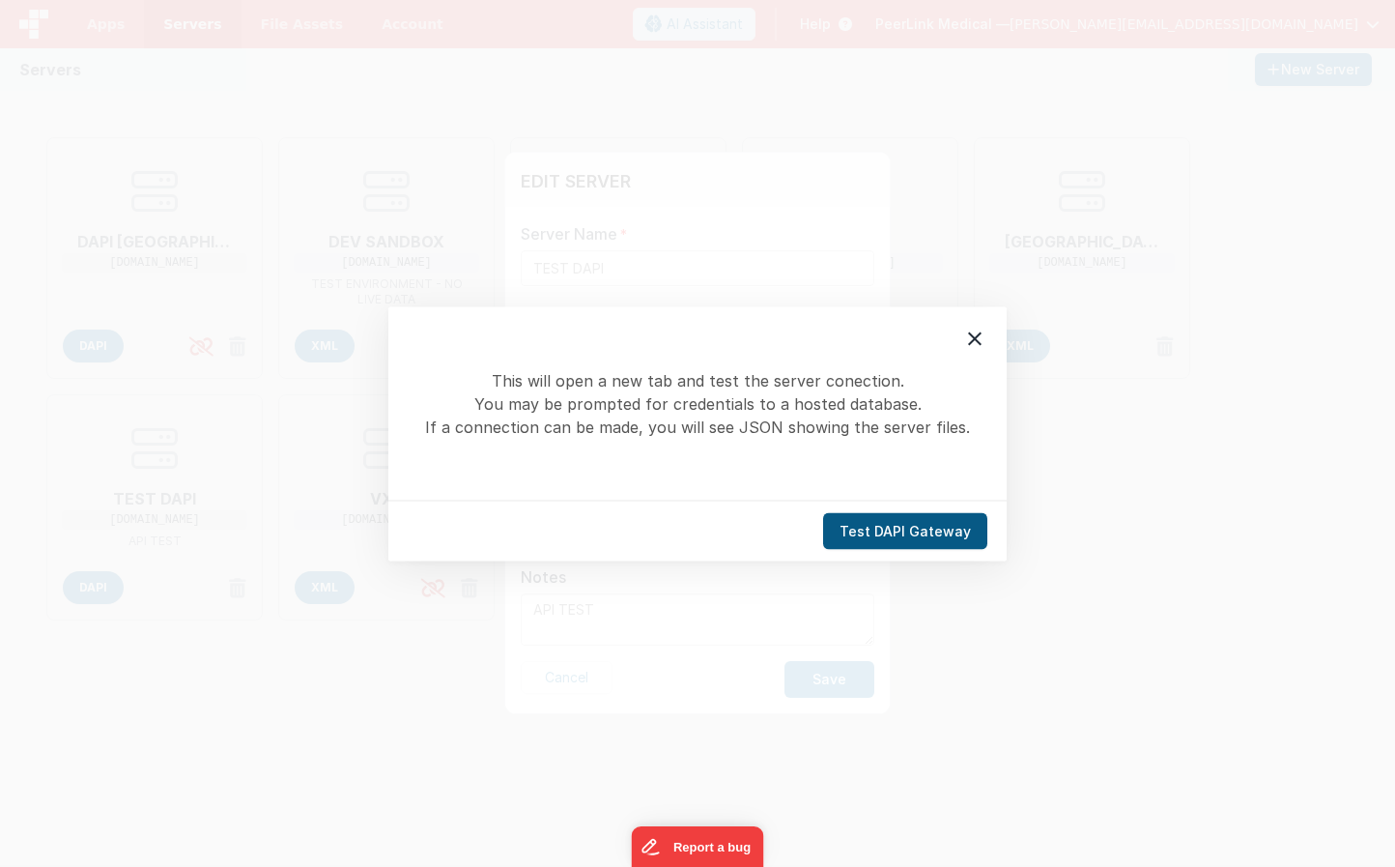
click at [905, 542] on button "Test DAPI Gateway" at bounding box center [905, 530] width 164 height 37
click at [972, 336] on icon at bounding box center [975, 338] width 14 height 14
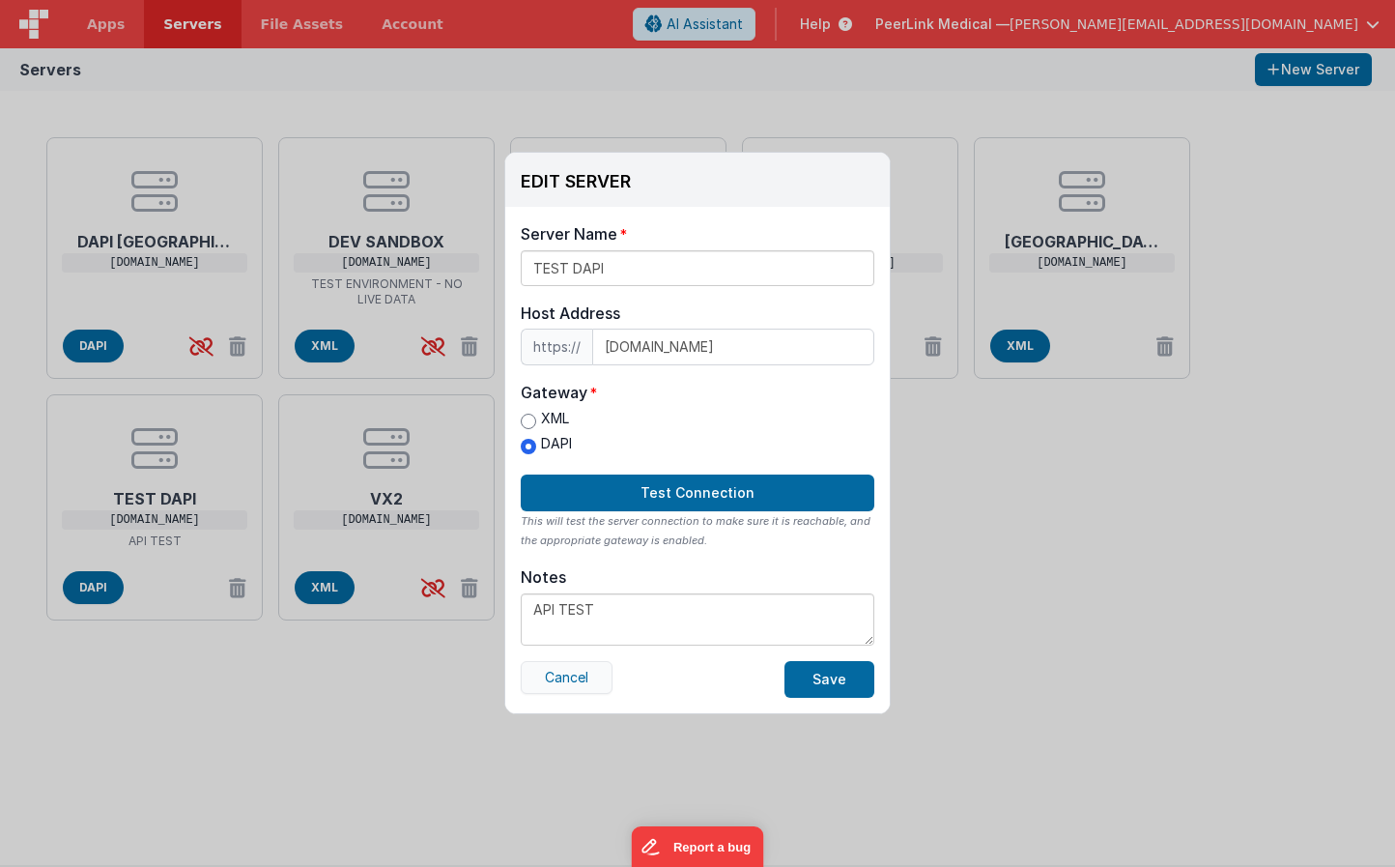
click at [556, 679] on button "Cancel" at bounding box center [567, 677] width 92 height 33
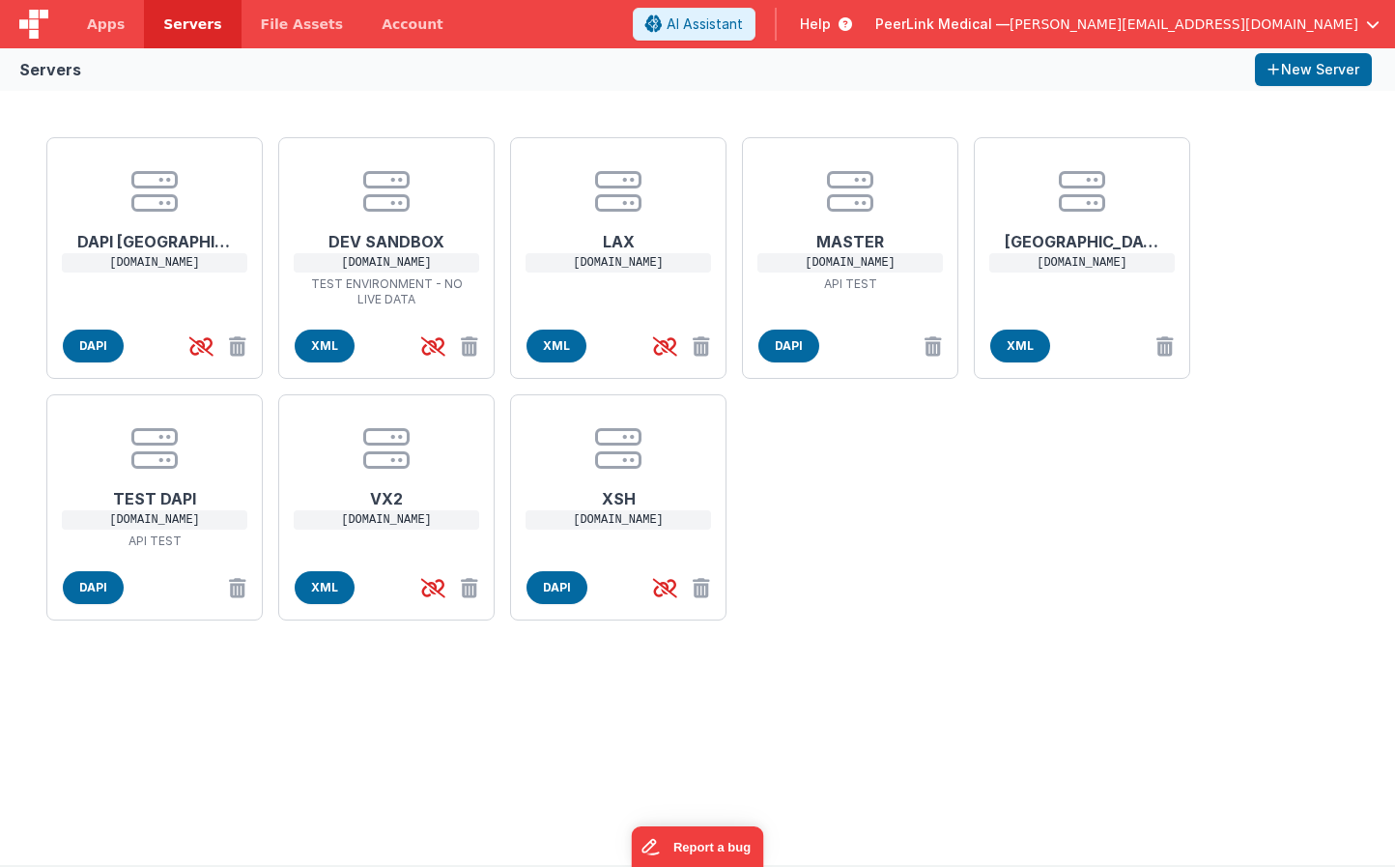
click at [301, 764] on div "DAPI NYC [DOMAIN_NAME] DAPI DEV SANDBOX [DOMAIN_NAME] TEST ENVIRONMENT - NO LIV…" at bounding box center [697, 478] width 1395 height 774
click at [100, 23] on span "Apps" at bounding box center [106, 23] width 38 height 19
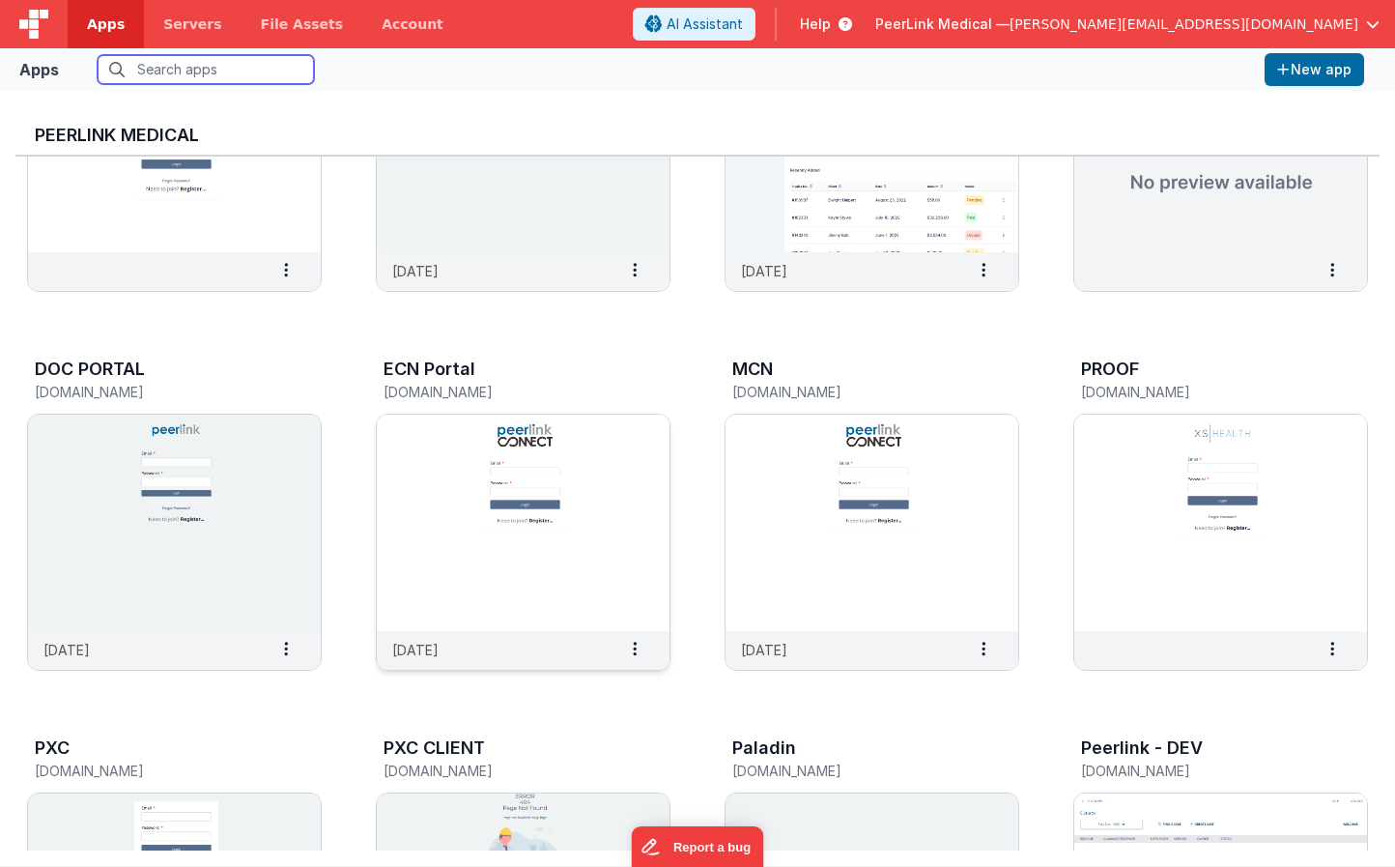
scroll to position [334, 0]
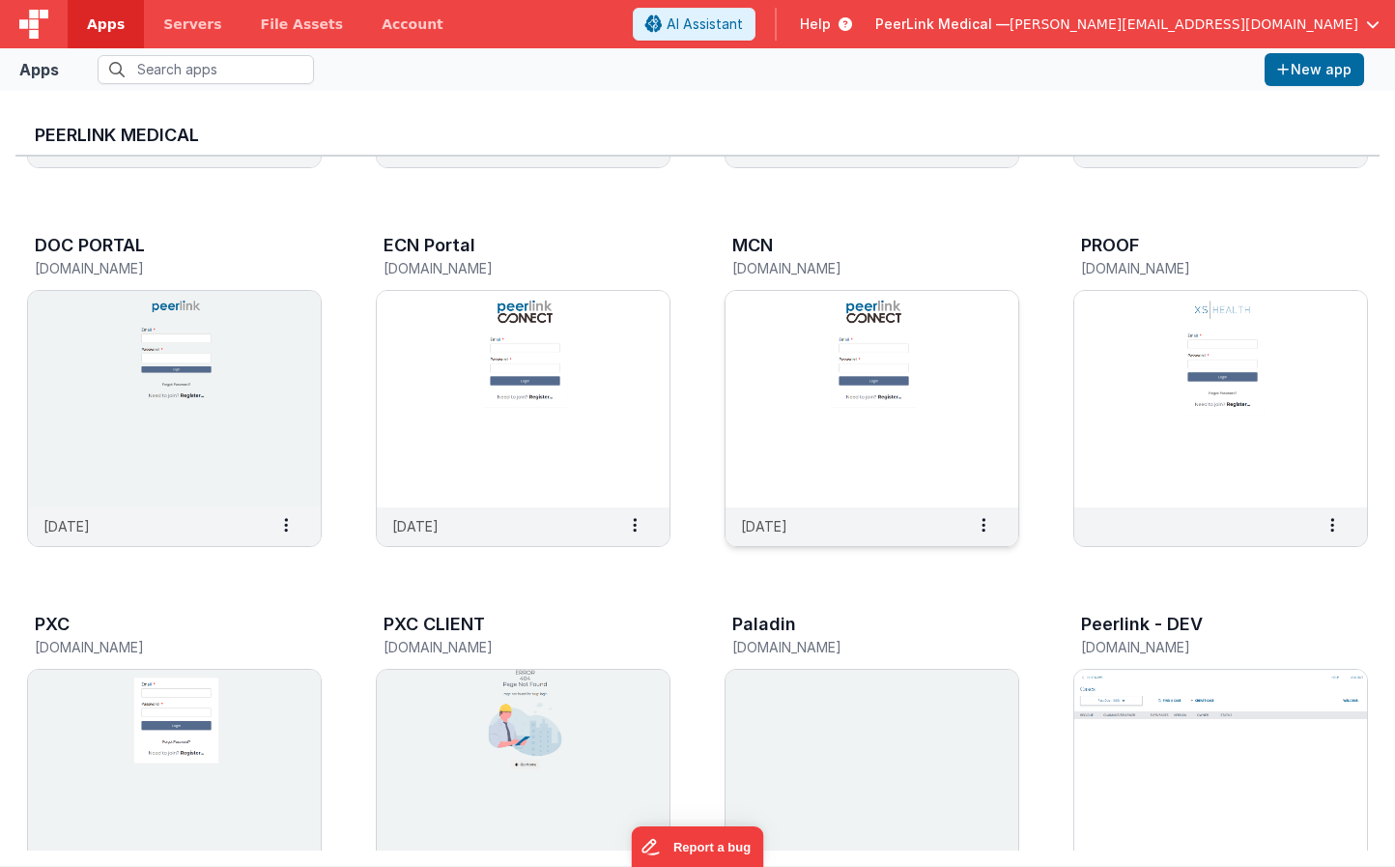
click at [801, 429] on img at bounding box center [872, 399] width 293 height 216
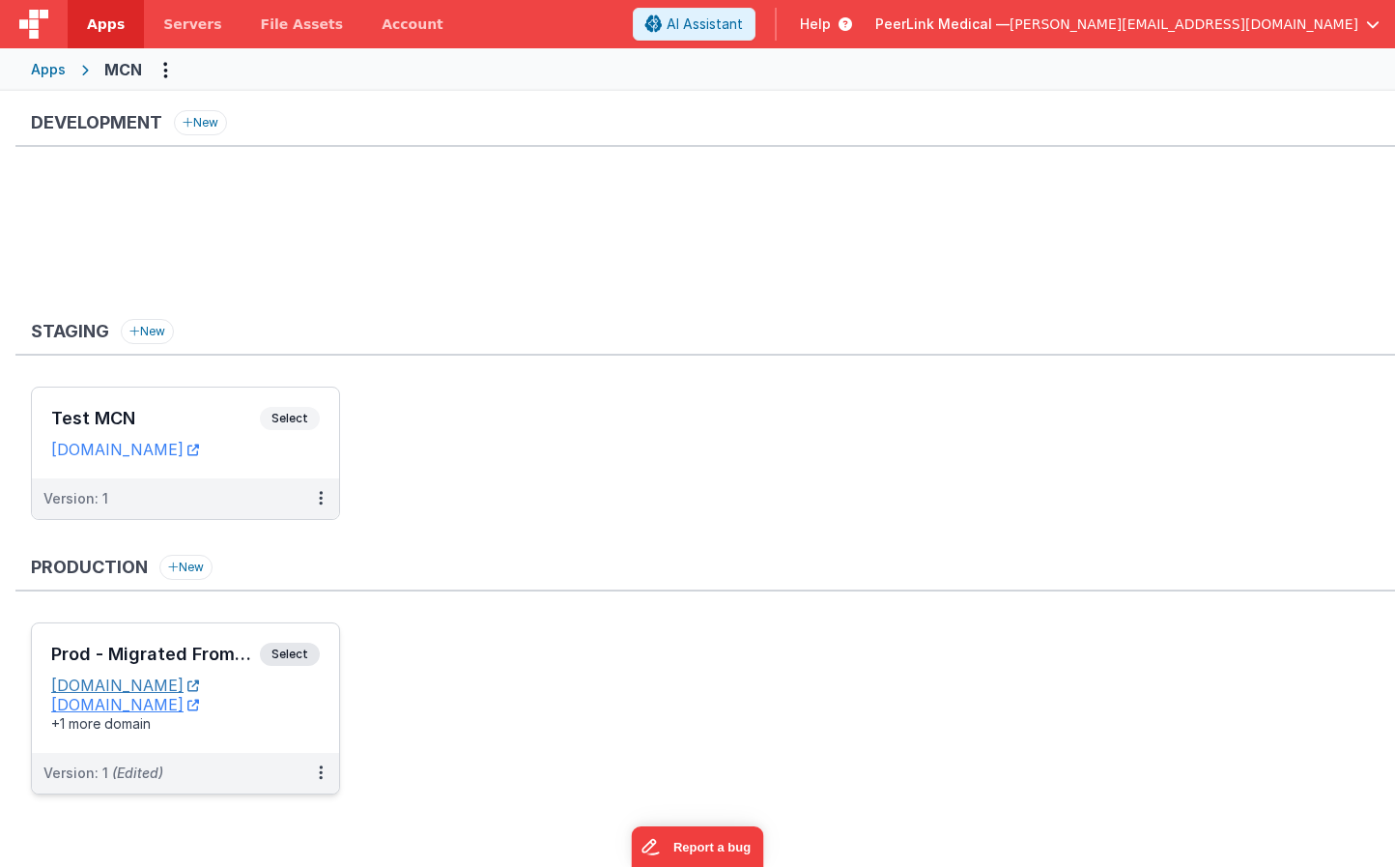
click at [176, 686] on link "[DOMAIN_NAME]" at bounding box center [125, 685] width 148 height 19
